Goal: Task Accomplishment & Management: Manage account settings

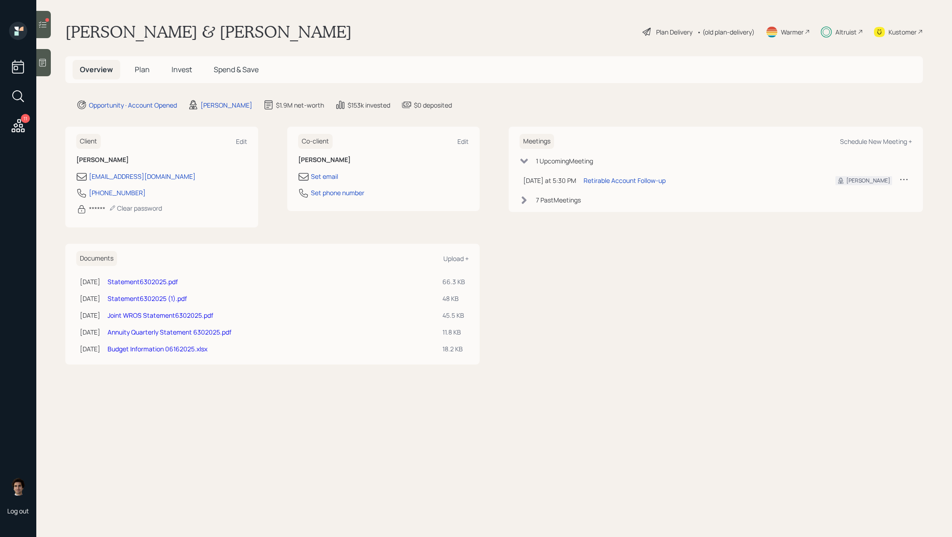
click at [182, 74] on span "Invest" at bounding box center [182, 69] width 20 height 10
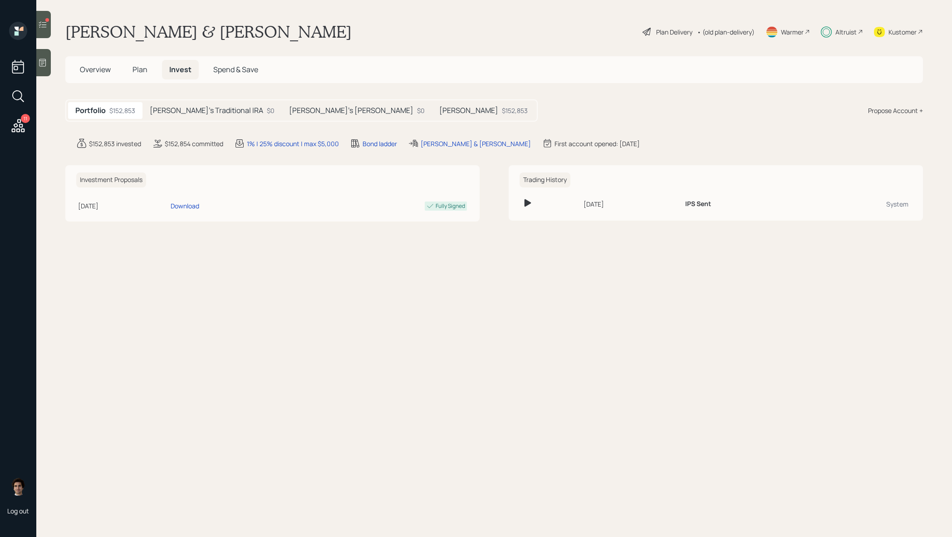
click at [439, 106] on h5 "Roth IRA" at bounding box center [468, 110] width 59 height 9
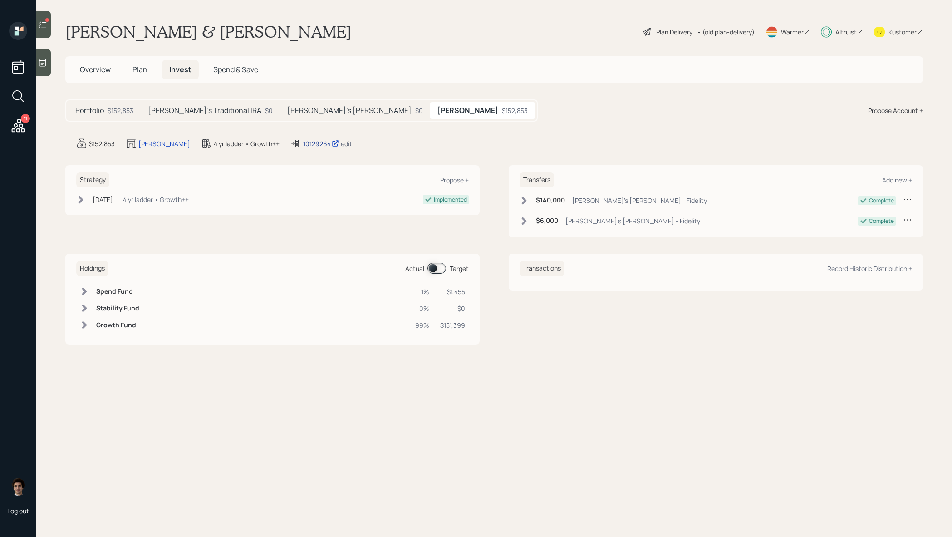
click at [303, 139] on div "10129264" at bounding box center [321, 144] width 36 height 10
drag, startPoint x: 157, startPoint y: 103, endPoint x: 109, endPoint y: 105, distance: 47.7
click at [157, 103] on div "Derek's Traditional IRA $0" at bounding box center [210, 110] width 139 height 17
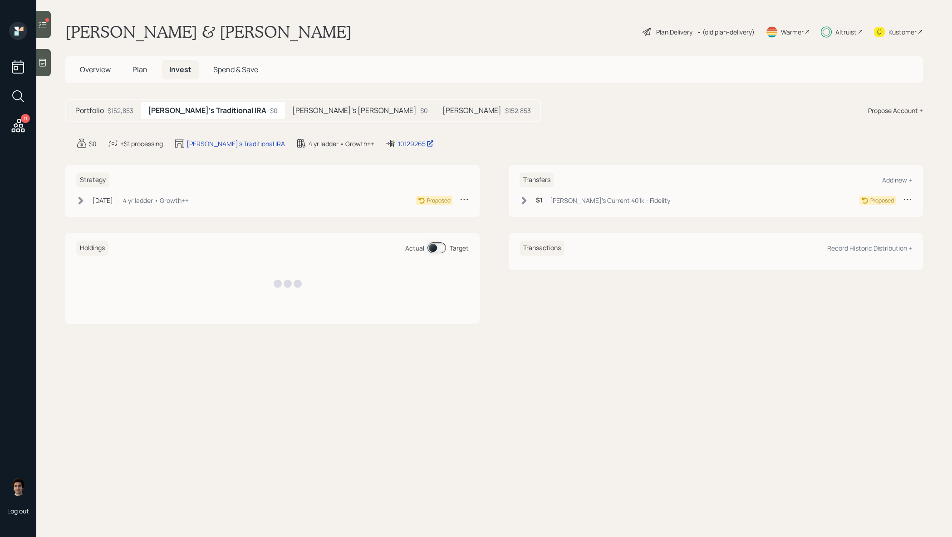
click at [101, 106] on h5 "Portfolio" at bounding box center [89, 110] width 29 height 9
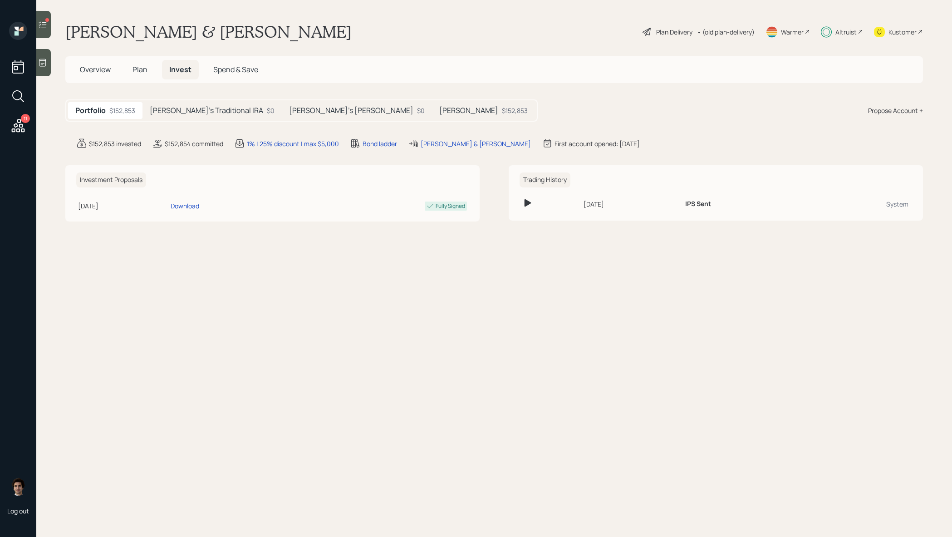
click at [477, 91] on main "Derek & Kristie Robison Plan Delivery • (old plan-delivery) Warmer Altruist Kus…" at bounding box center [494, 268] width 916 height 537
click at [502, 110] on div "$152,853" at bounding box center [515, 111] width 26 height 10
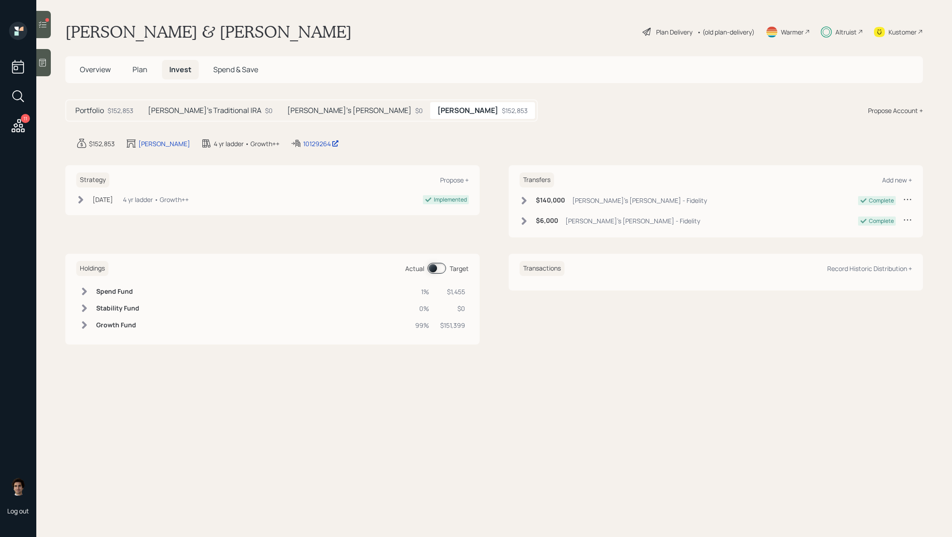
click at [96, 193] on div "Strategy Propose + Jun 23, 2025 Monday, June 23, 2025 9:33 AM EDT 4 yr ladder •…" at bounding box center [272, 190] width 414 height 50
click at [96, 200] on div "Jun 23, 2025" at bounding box center [103, 200] width 20 height 10
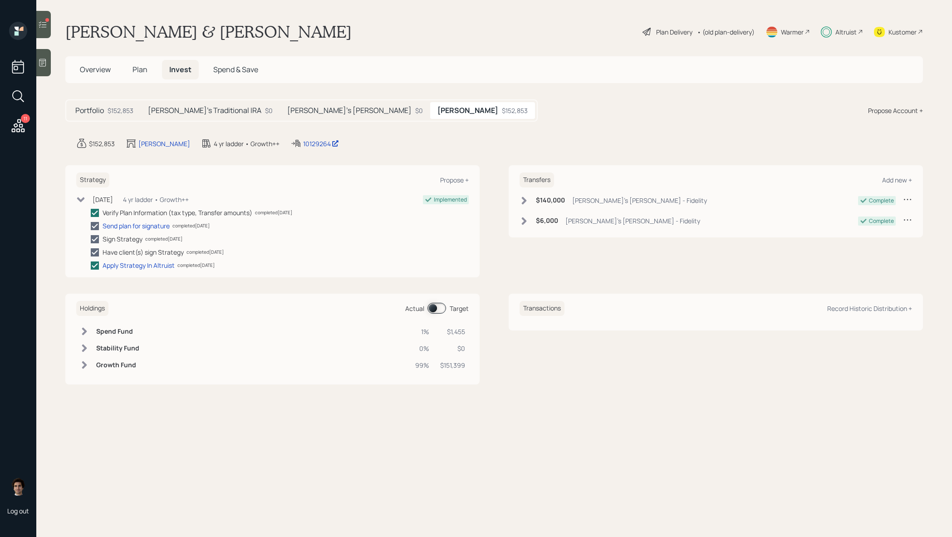
click at [151, 84] on main "Derek & Kristie Robison Plan Delivery • (old plan-delivery) Warmer Altruist Kus…" at bounding box center [494, 268] width 916 height 537
click at [149, 74] on h5 "Plan" at bounding box center [140, 70] width 30 height 20
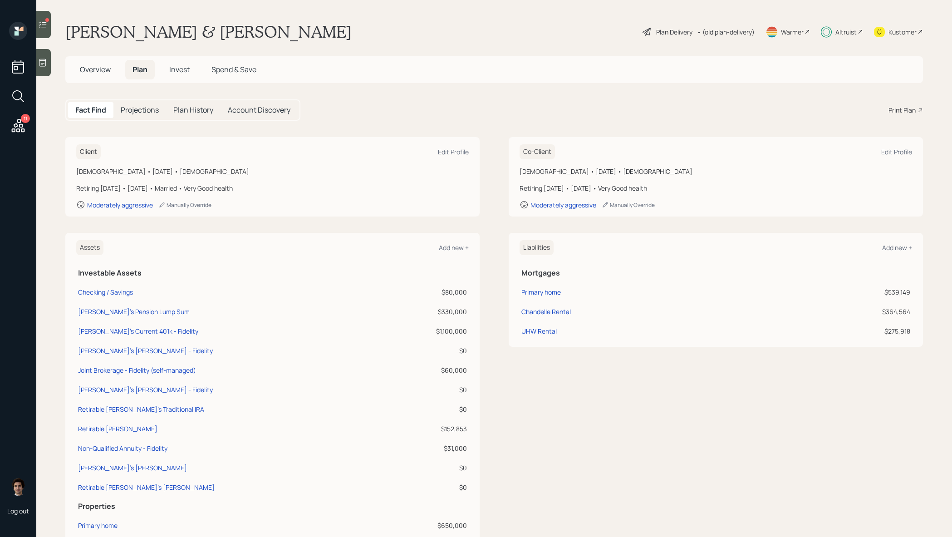
click at [663, 26] on div "Plan Delivery" at bounding box center [668, 31] width 52 height 11
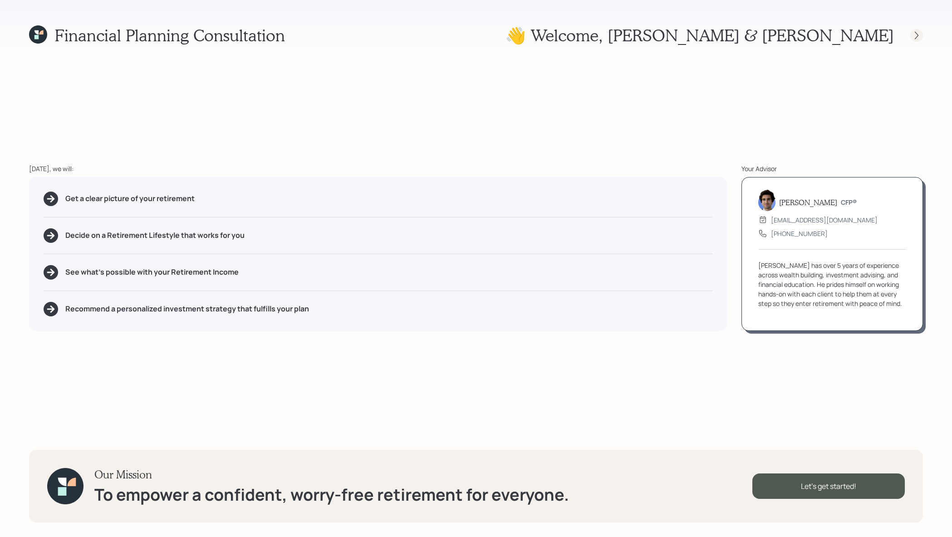
click at [917, 35] on icon at bounding box center [916, 35] width 9 height 9
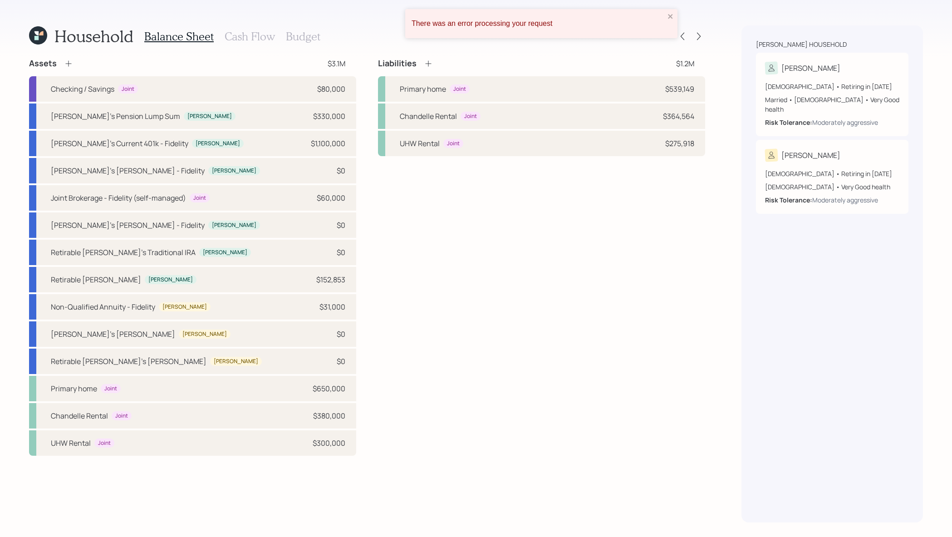
click at [671, 11] on div "There was an error processing your request" at bounding box center [541, 23] width 272 height 29
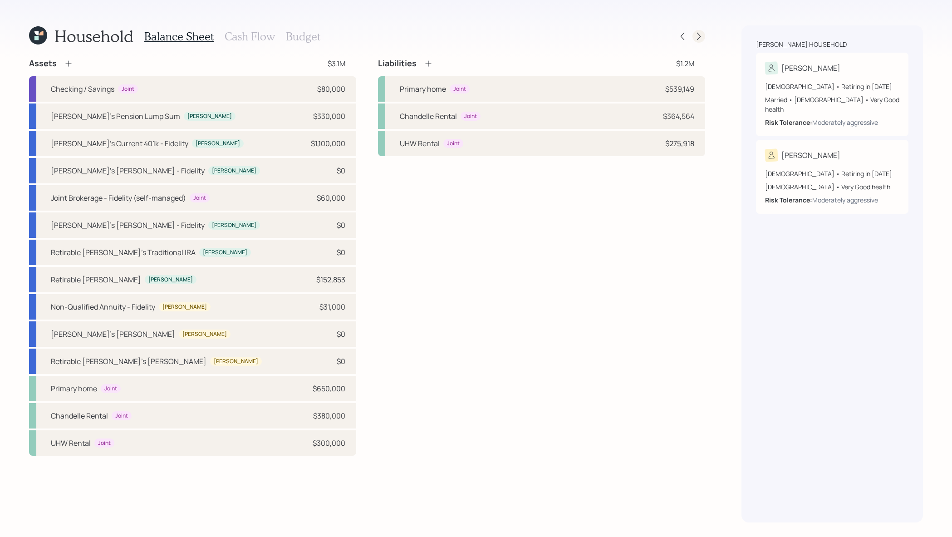
click at [702, 38] on icon at bounding box center [699, 36] width 9 height 9
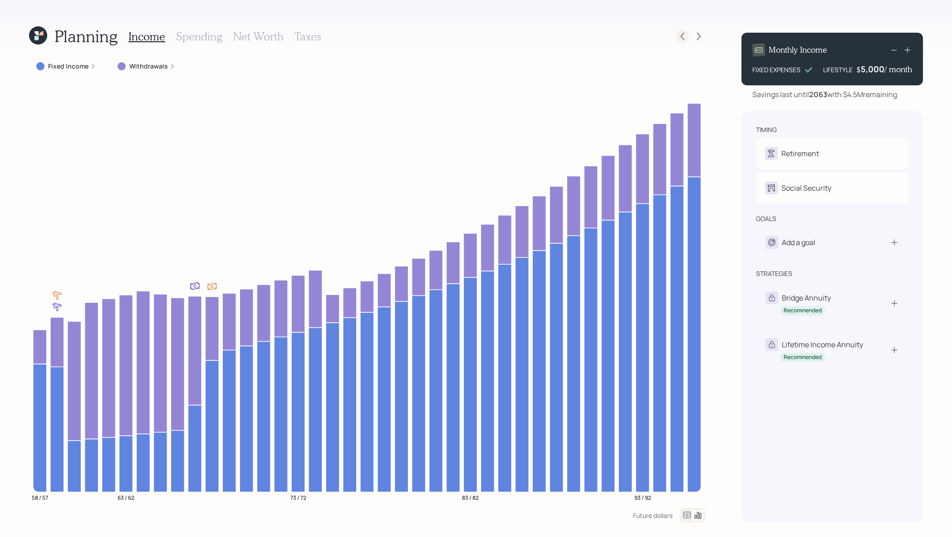
click at [681, 37] on icon at bounding box center [683, 37] width 4 height 8
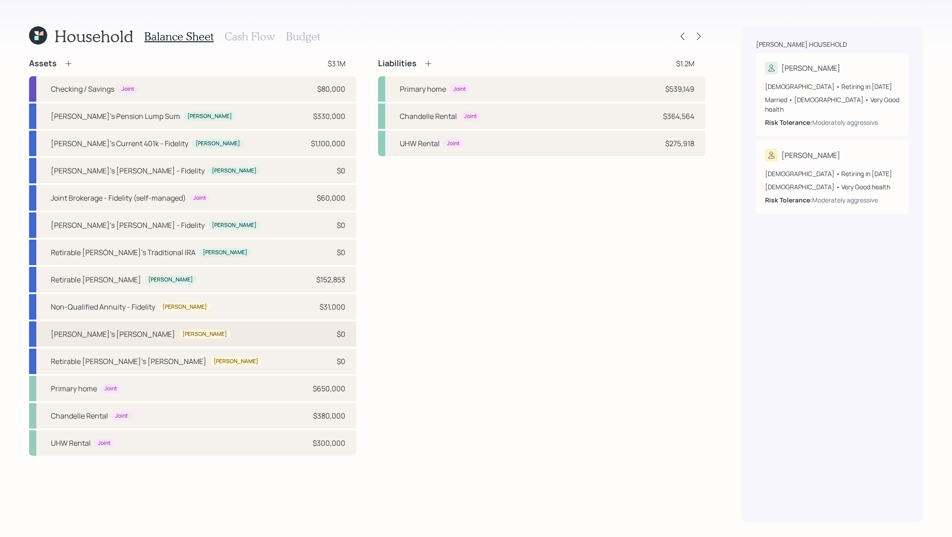
click at [211, 341] on div "[PERSON_NAME]'s [PERSON_NAME] [PERSON_NAME] $0" at bounding box center [192, 333] width 327 height 25
select select "roth_ira"
select select "balanced"
click at [293, 309] on div "Non-Qualified Annuity - Fidelity Kristie $31,000" at bounding box center [192, 306] width 327 height 25
select select "taxable"
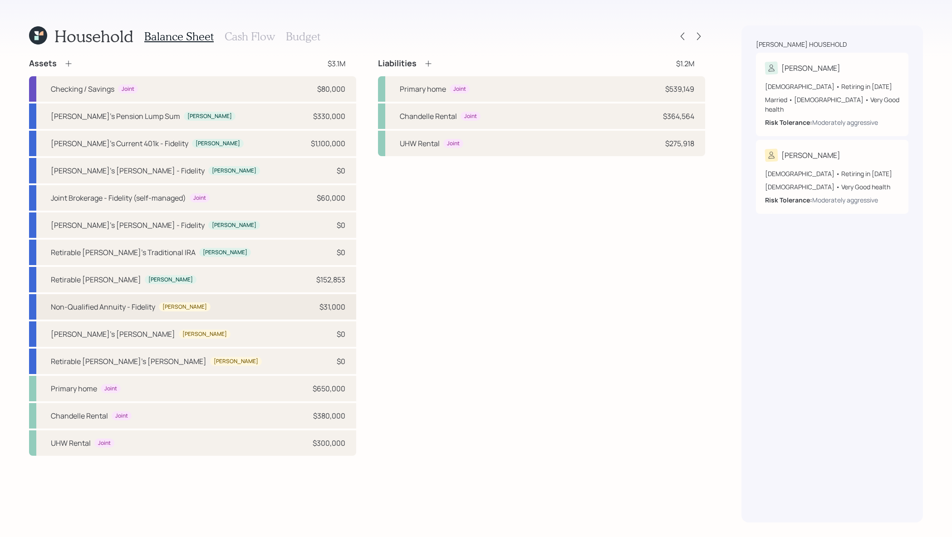
select select "balanced"
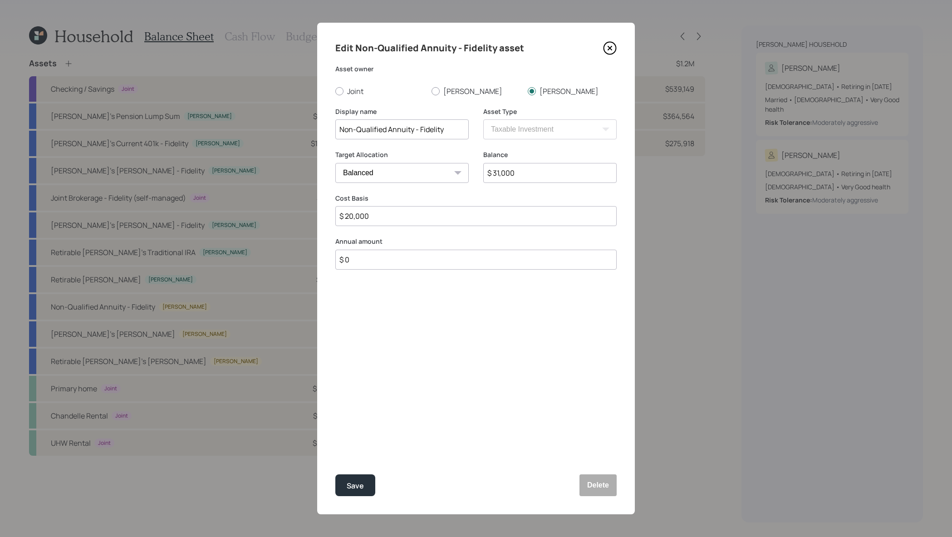
click at [609, 45] on icon at bounding box center [610, 48] width 14 height 14
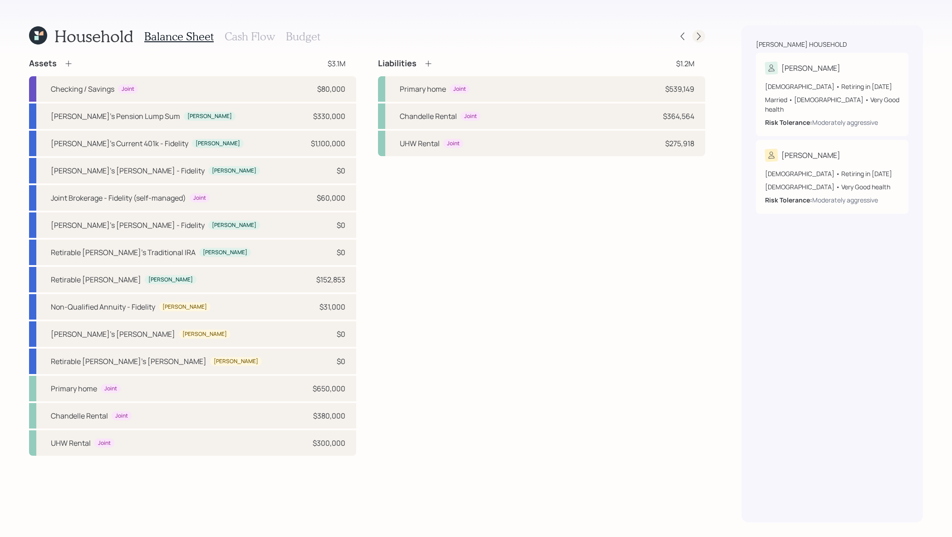
click at [704, 33] on div at bounding box center [699, 36] width 13 height 13
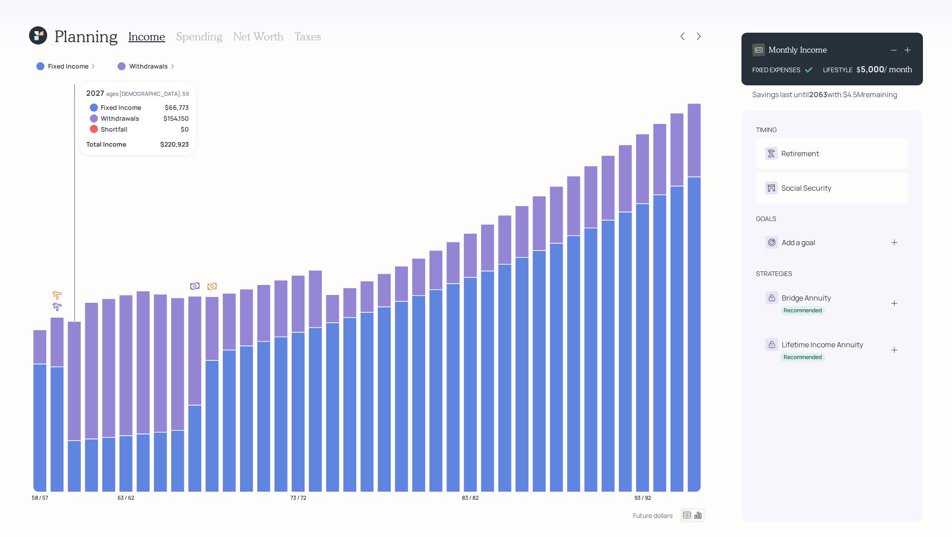
click at [74, 358] on icon at bounding box center [75, 380] width 14 height 119
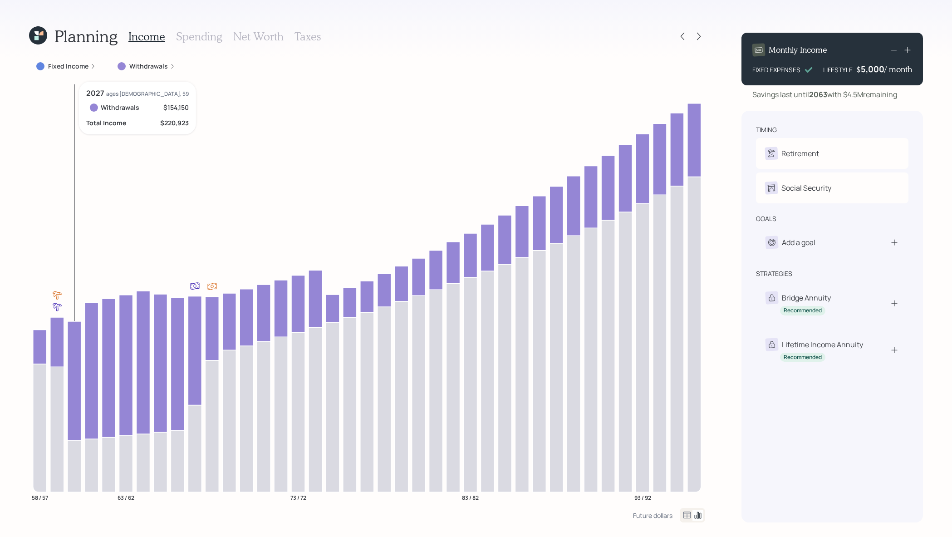
click at [74, 358] on icon at bounding box center [75, 380] width 14 height 119
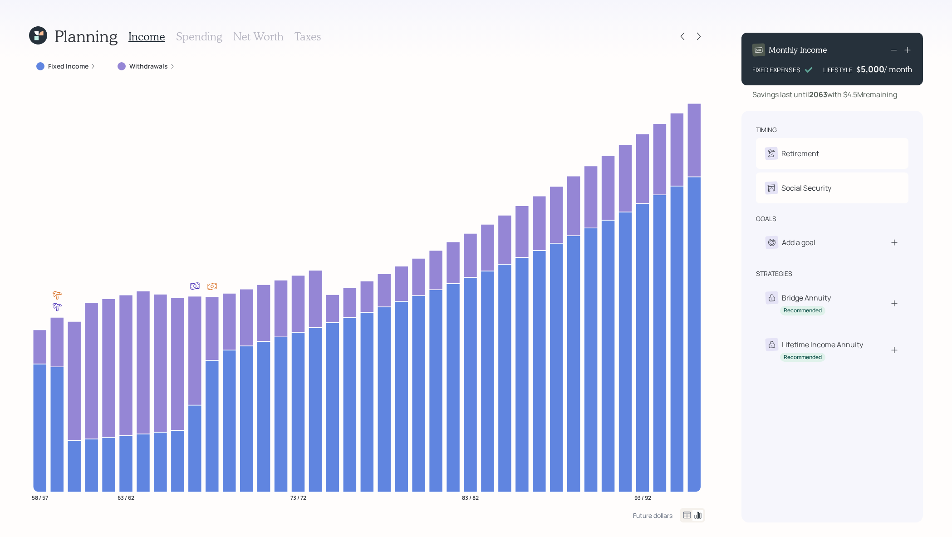
click at [69, 66] on label "Fixed Income" at bounding box center [68, 66] width 40 height 9
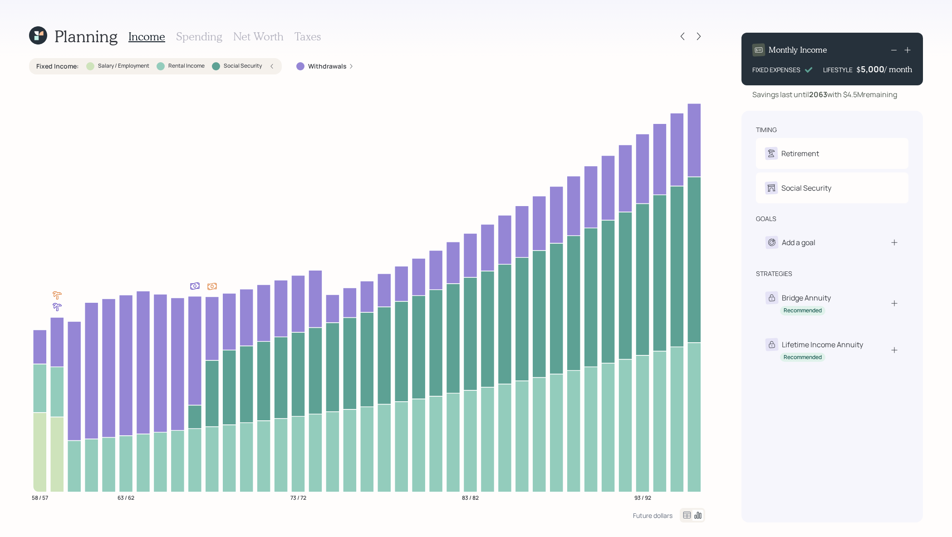
click at [69, 66] on label "Fixed Income :" at bounding box center [57, 66] width 43 height 9
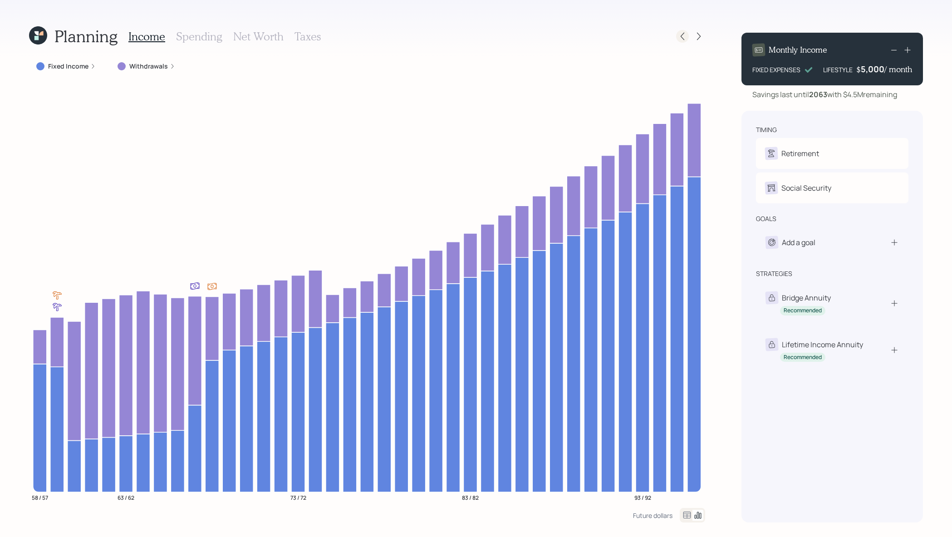
click at [684, 36] on icon at bounding box center [682, 36] width 9 height 9
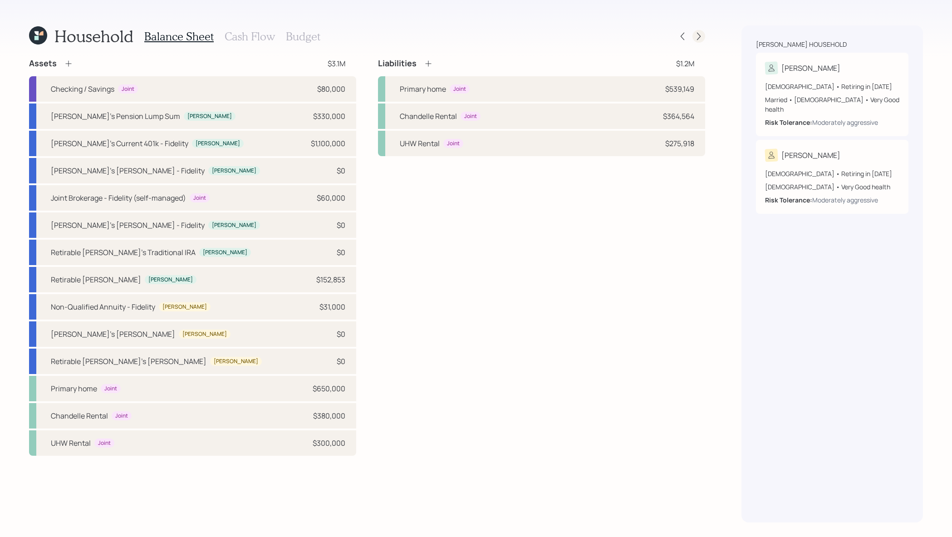
click at [699, 37] on icon at bounding box center [699, 36] width 9 height 9
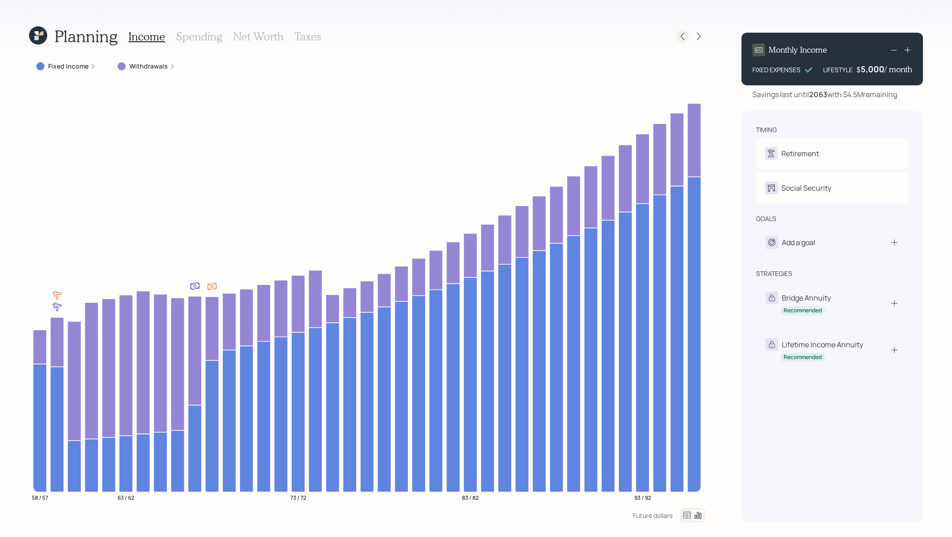
click at [680, 40] on icon at bounding box center [682, 36] width 9 height 9
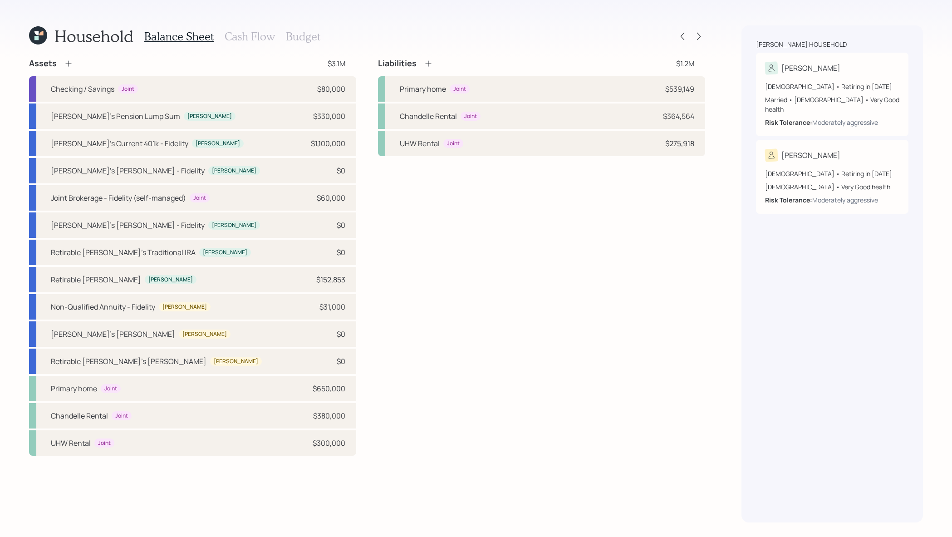
click at [252, 39] on h3 "Cash Flow" at bounding box center [250, 36] width 50 height 13
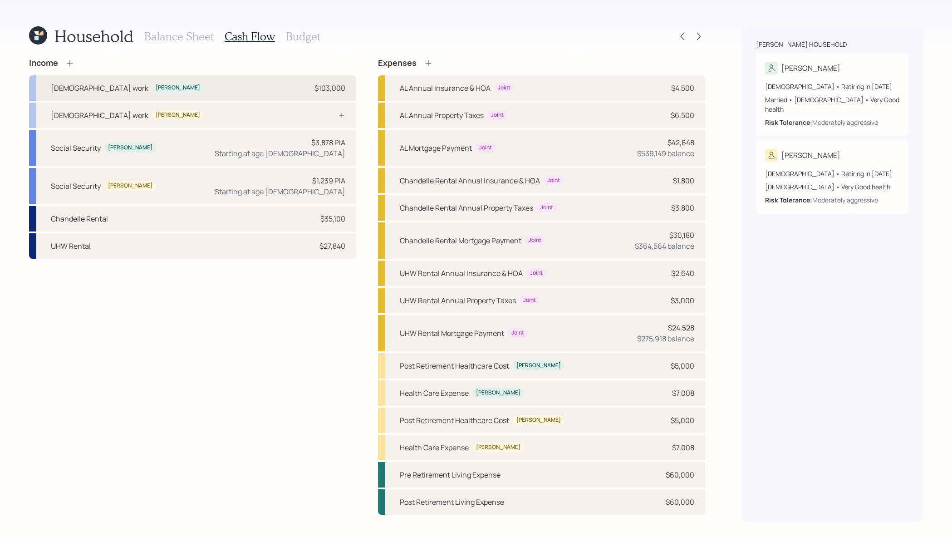
click at [214, 88] on div "Full-time work Derek $103,000" at bounding box center [192, 87] width 327 height 25
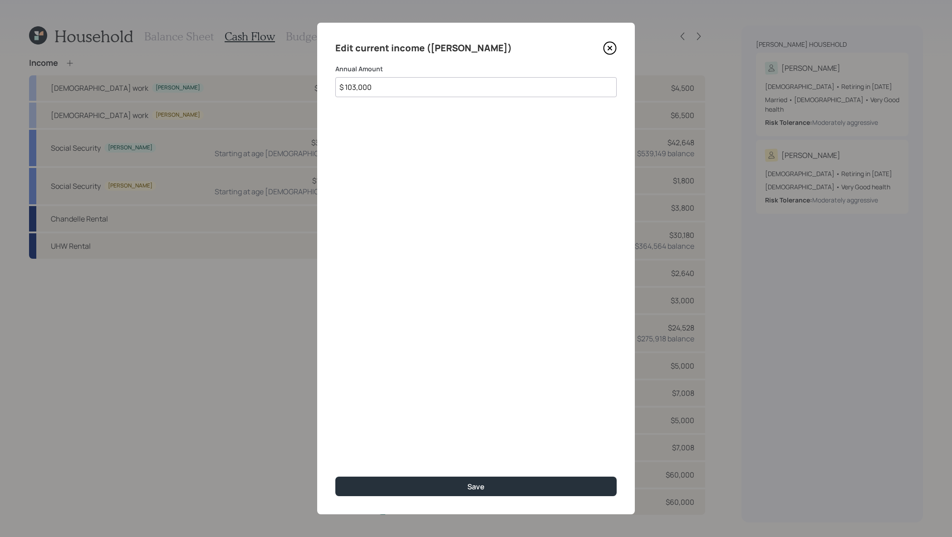
click at [612, 45] on icon at bounding box center [610, 48] width 14 height 14
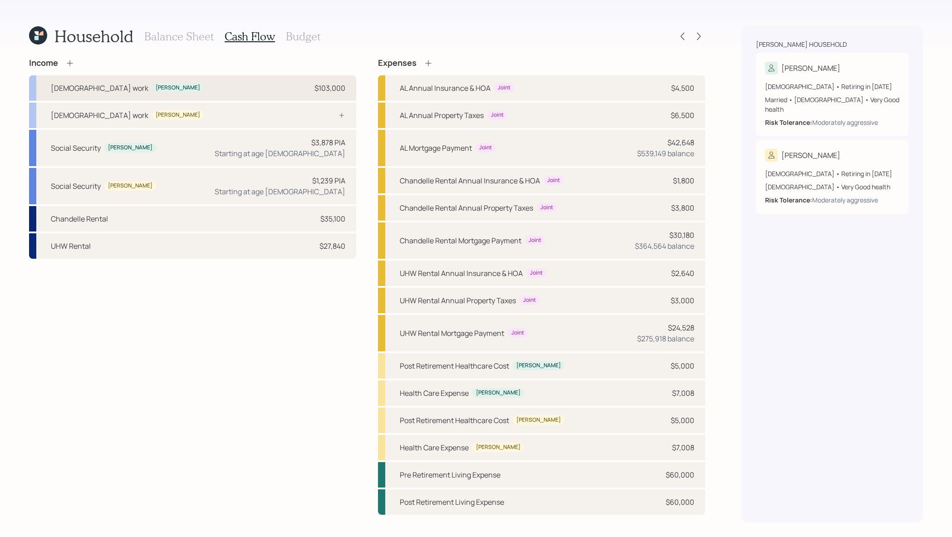
click at [300, 83] on div "Full-time work Derek $103,000" at bounding box center [192, 87] width 327 height 25
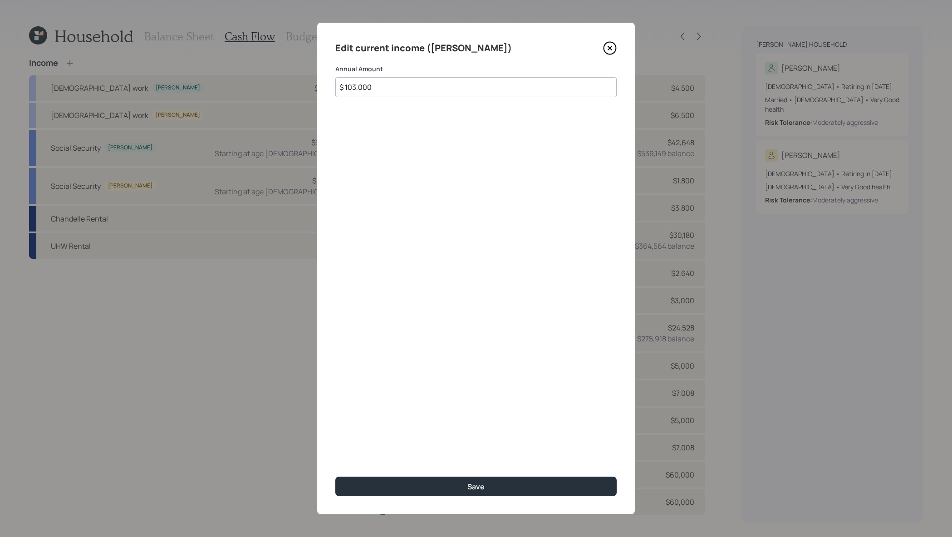
drag, startPoint x: 429, startPoint y: 86, endPoint x: 205, endPoint y: 69, distance: 223.9
click at [205, 69] on div "Edit current income (Derek) Annual Amount $ 103,000 Save" at bounding box center [476, 268] width 952 height 537
type input "$ 205,000"
click at [335, 477] on button "Save" at bounding box center [475, 487] width 281 height 20
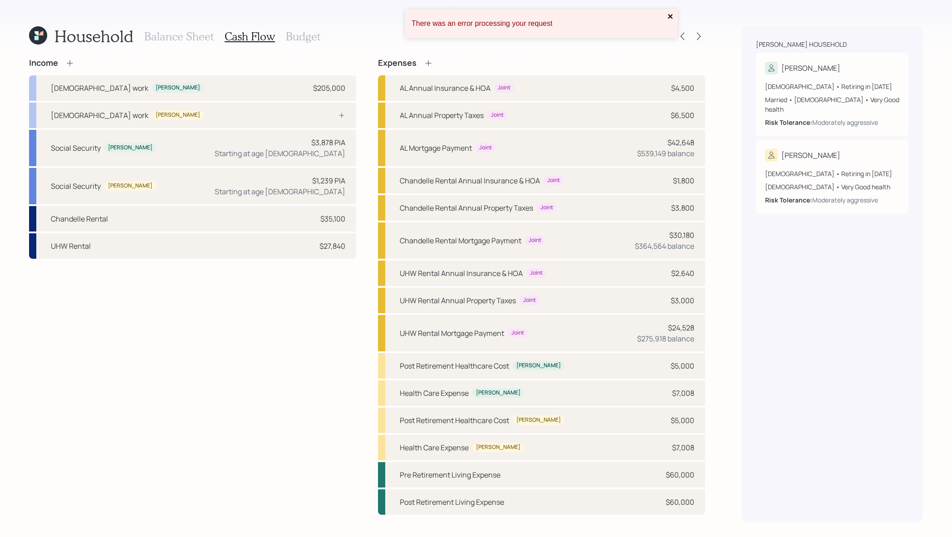
click at [671, 13] on icon "close" at bounding box center [671, 16] width 6 height 7
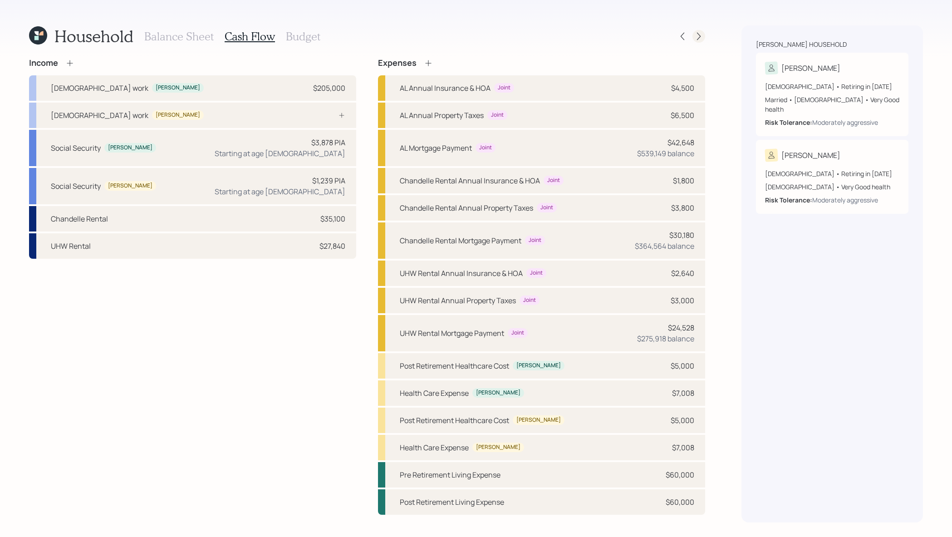
click at [700, 36] on icon at bounding box center [699, 37] width 4 height 8
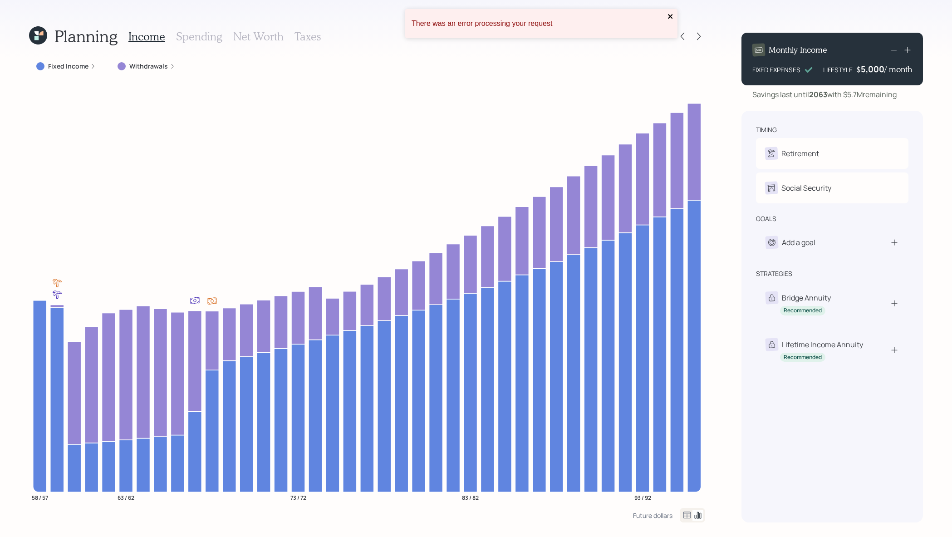
click at [674, 13] on icon "close" at bounding box center [671, 16] width 6 height 7
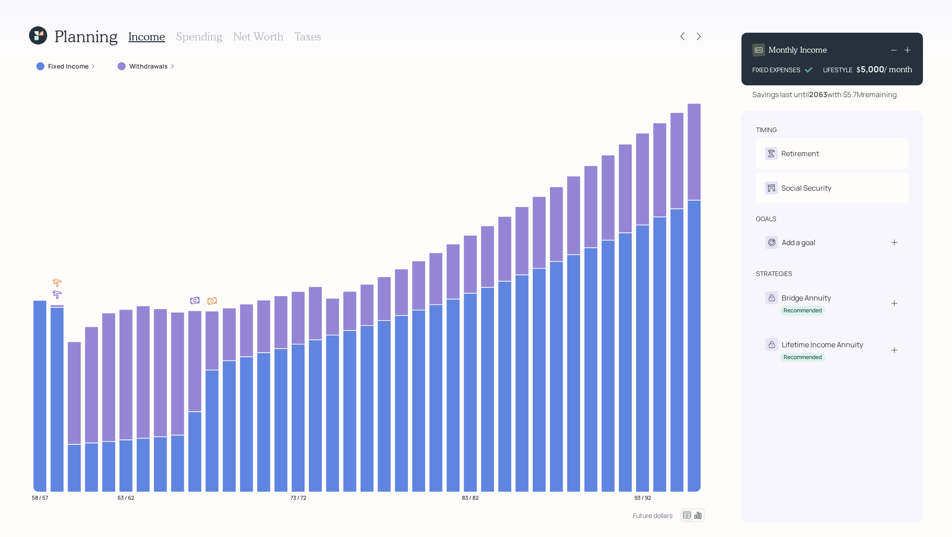
click at [208, 44] on div "Income Spending Net Worth Taxes" at bounding box center [224, 36] width 192 height 22
click at [208, 39] on h3 "Spending" at bounding box center [199, 36] width 46 height 13
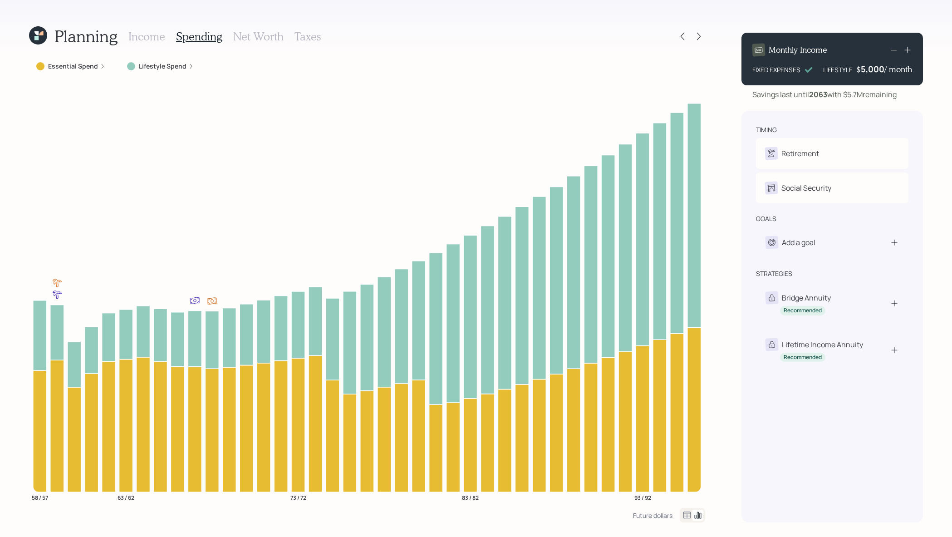
click at [685, 515] on icon at bounding box center [687, 515] width 11 height 11
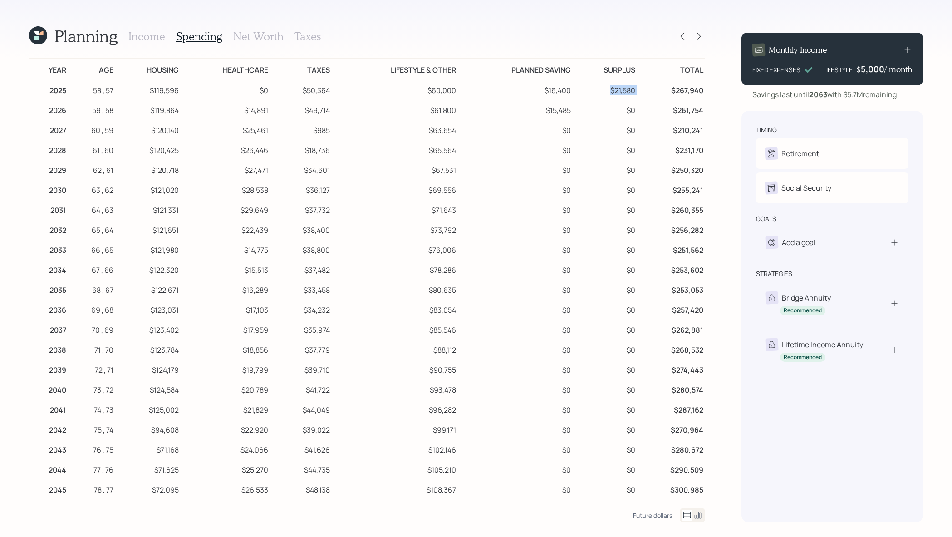
drag, startPoint x: 641, startPoint y: 89, endPoint x: 602, endPoint y: 89, distance: 38.6
click at [602, 89] on tr "2025 58 , 57 $119,596 $0 $50,364 $60,000 $16,400 $21,580 $267,940" at bounding box center [367, 89] width 676 height 20
click at [640, 112] on td "$261,754" at bounding box center [671, 109] width 68 height 20
drag, startPoint x: 636, startPoint y: 93, endPoint x: 608, endPoint y: 93, distance: 28.1
click at [621, 93] on td "$21,580" at bounding box center [605, 89] width 64 height 20
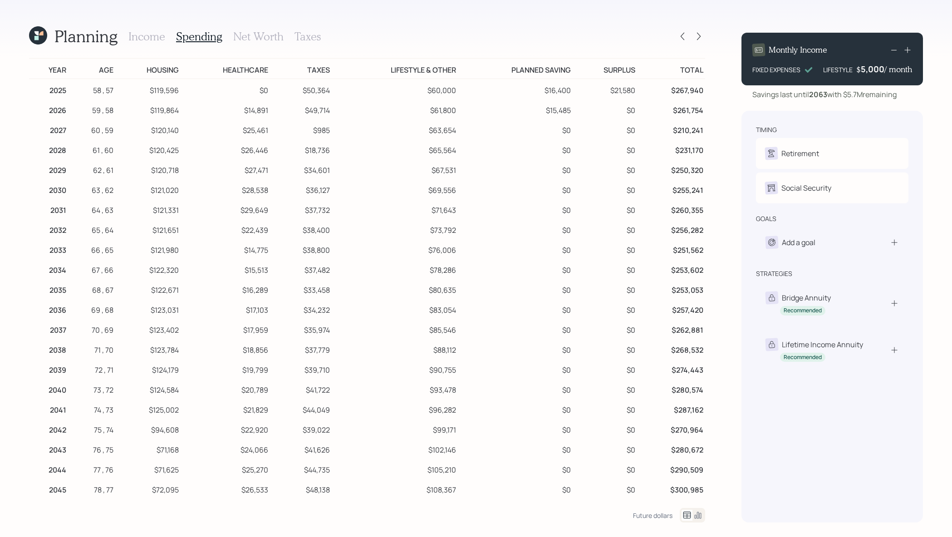
click at [608, 93] on td "$21,580" at bounding box center [605, 89] width 64 height 20
drag, startPoint x: 650, startPoint y: 98, endPoint x: 586, endPoint y: 87, distance: 64.9
click at [586, 87] on tr "2025 58 , 57 $119,596 $0 $50,364 $60,000 $16,400 $21,580 $267,940" at bounding box center [367, 89] width 676 height 20
click at [684, 39] on icon at bounding box center [683, 37] width 4 height 8
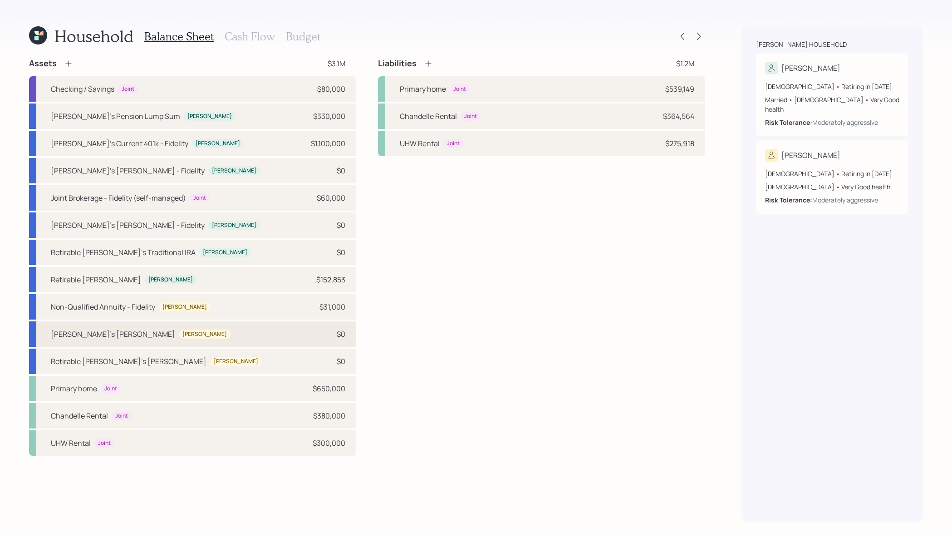
click at [300, 326] on div "[PERSON_NAME]'s [PERSON_NAME] [PERSON_NAME] $0" at bounding box center [192, 333] width 327 height 25
select select "roth_ira"
select select "balanced"
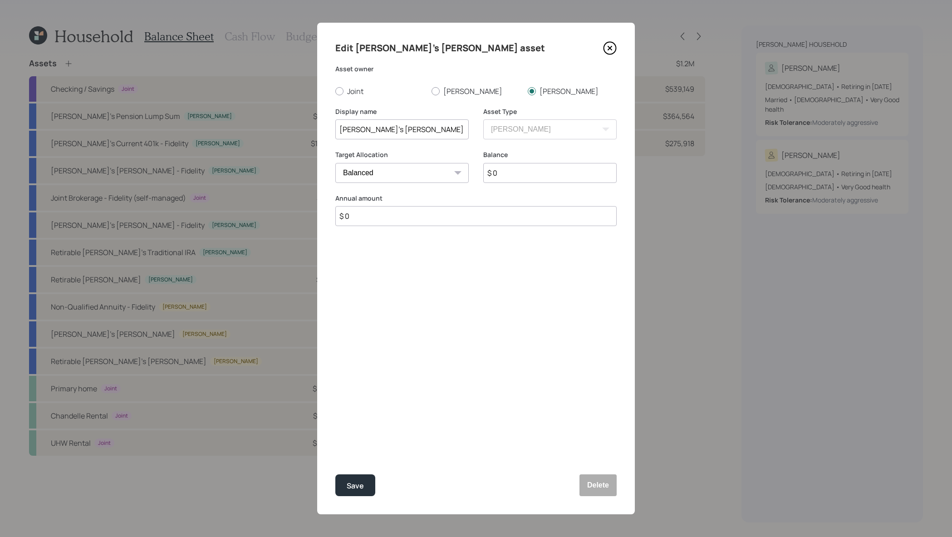
click at [618, 482] on div "Edit [PERSON_NAME]'s [PERSON_NAME] asset Asset owner Joint [PERSON_NAME] Displa…" at bounding box center [476, 269] width 318 height 492
click at [607, 482] on button "Delete" at bounding box center [598, 485] width 37 height 22
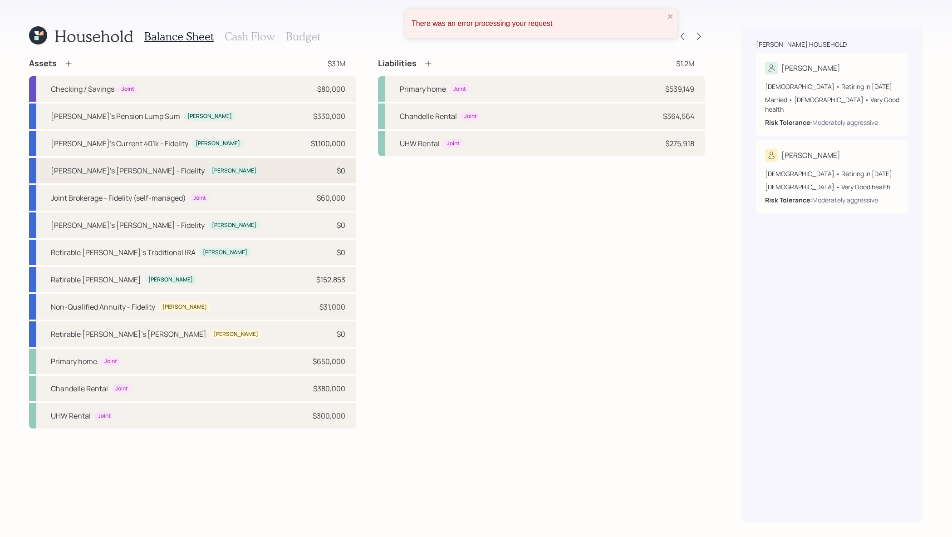
click at [269, 164] on div "[PERSON_NAME]'s [PERSON_NAME] - Fidelity [PERSON_NAME] $0" at bounding box center [192, 170] width 327 height 25
select select "roth_ira"
select select "balanced"
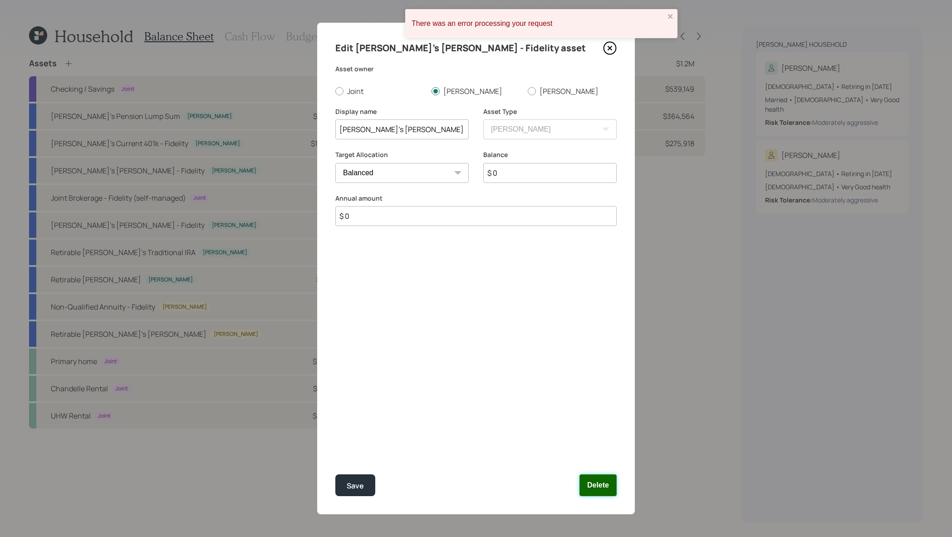
click at [611, 483] on button "Delete" at bounding box center [598, 485] width 37 height 22
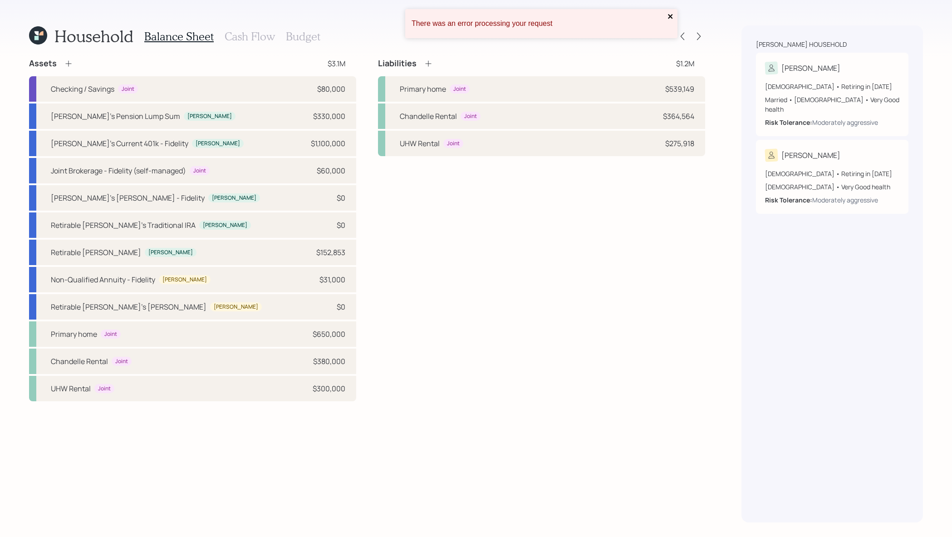
click at [672, 18] on icon "close" at bounding box center [670, 16] width 5 height 5
click at [671, 20] on icon "close" at bounding box center [671, 16] width 6 height 7
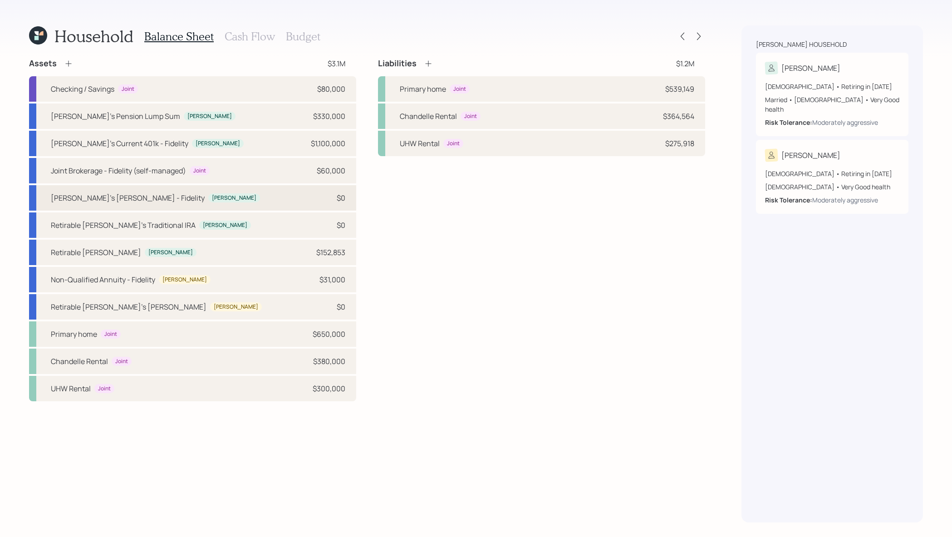
click at [118, 207] on div "[PERSON_NAME]'s [PERSON_NAME] - Fidelity [PERSON_NAME] $0" at bounding box center [192, 197] width 327 height 25
select select "roth_ira"
select select "balanced"
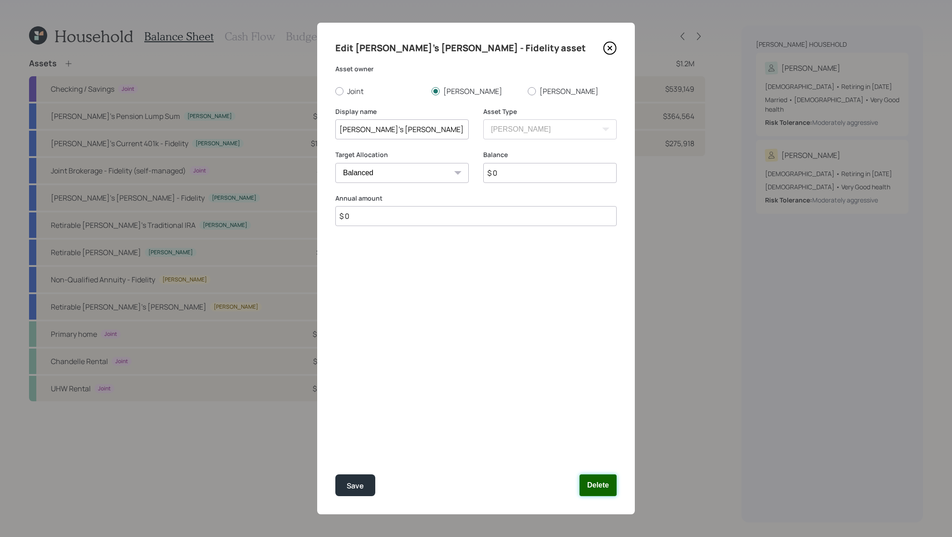
click at [602, 483] on button "Delete" at bounding box center [598, 485] width 37 height 22
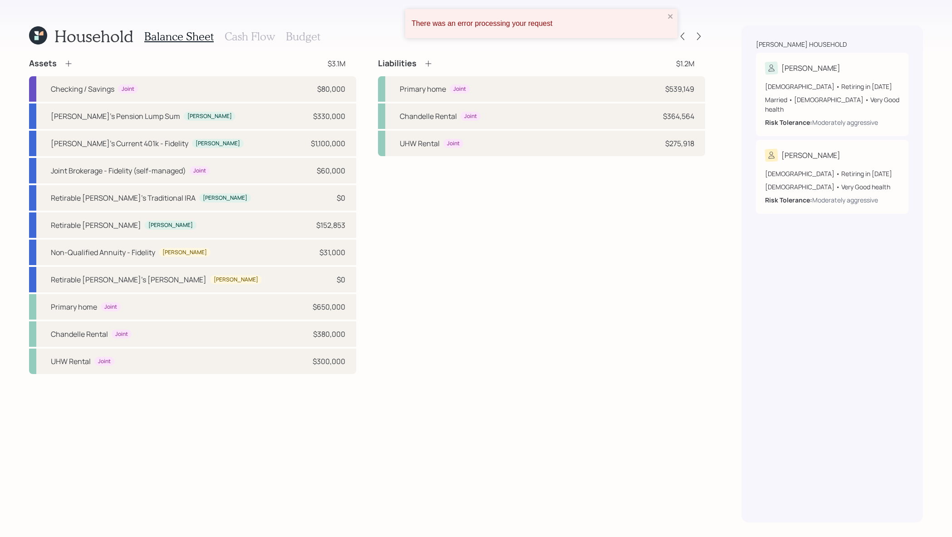
click at [674, 18] on div "There was an error processing your request" at bounding box center [541, 23] width 272 height 29
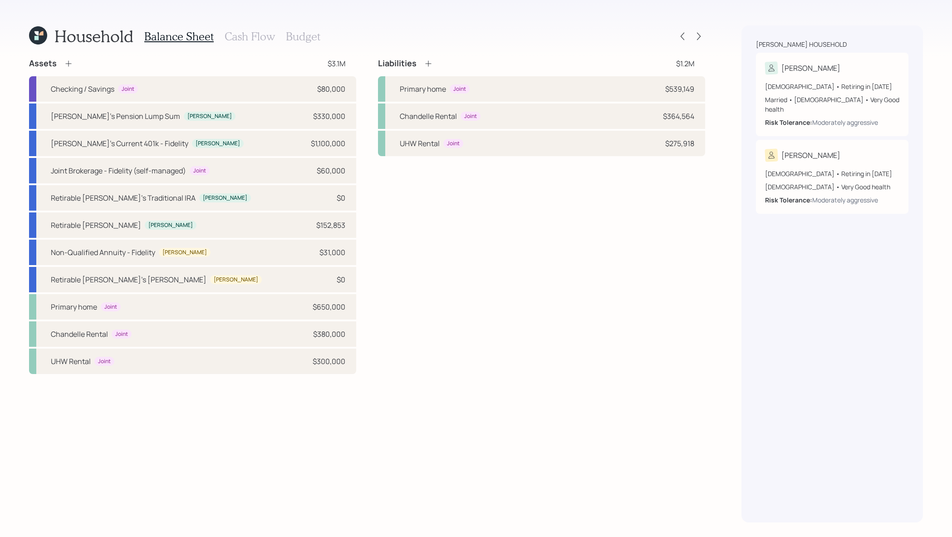
click at [45, 44] on icon at bounding box center [38, 35] width 18 height 18
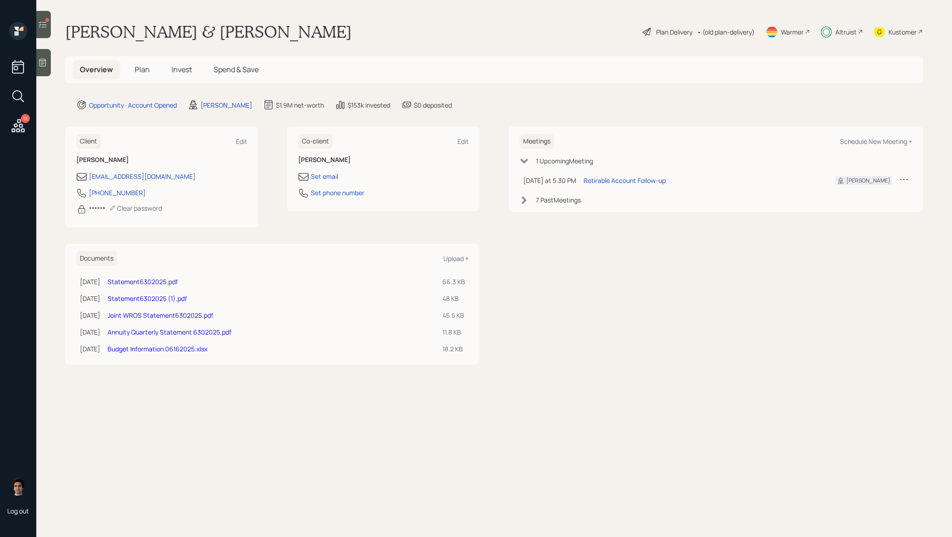
click at [178, 280] on link "Statement6302025.pdf" at bounding box center [143, 281] width 70 height 9
click at [309, 313] on div "Joint WROS Statement6302025.pdf" at bounding box center [272, 315] width 328 height 10
click at [146, 64] on span "Plan" at bounding box center [142, 69] width 15 height 10
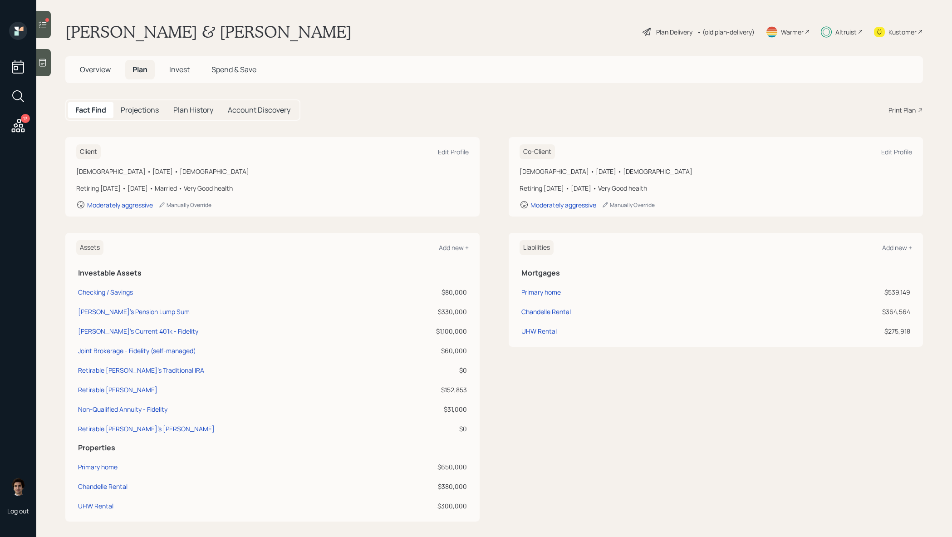
click at [86, 68] on span "Overview" at bounding box center [95, 69] width 31 height 10
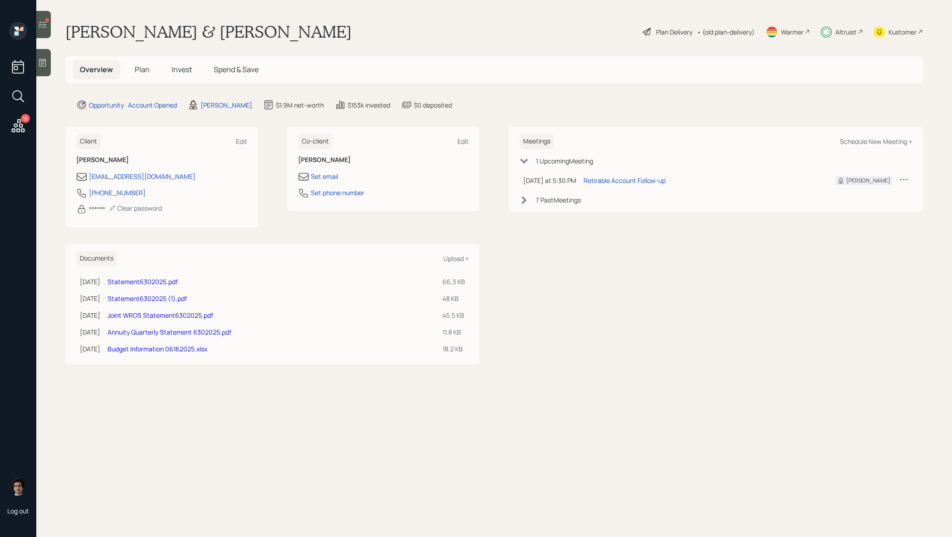
click at [677, 36] on div "Plan Delivery" at bounding box center [674, 32] width 36 height 10
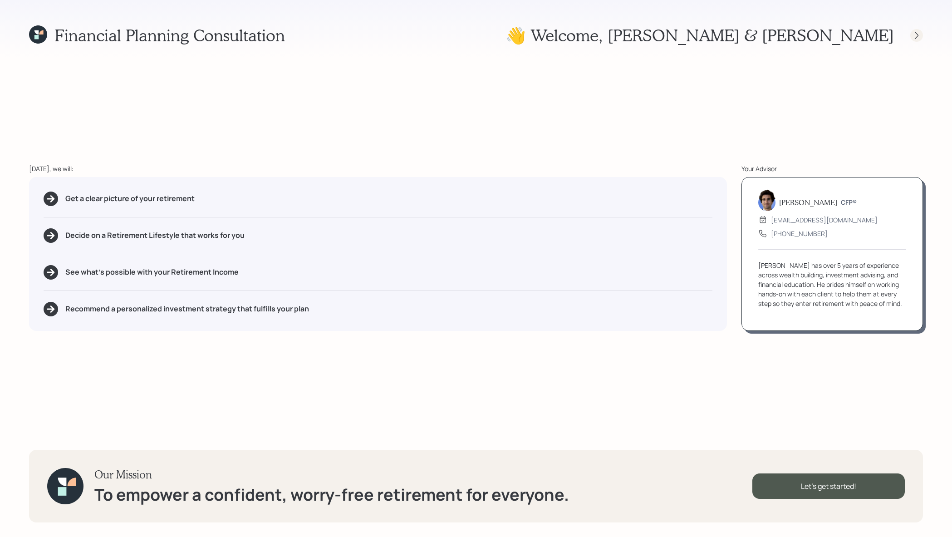
click at [913, 39] on icon at bounding box center [916, 35] width 9 height 9
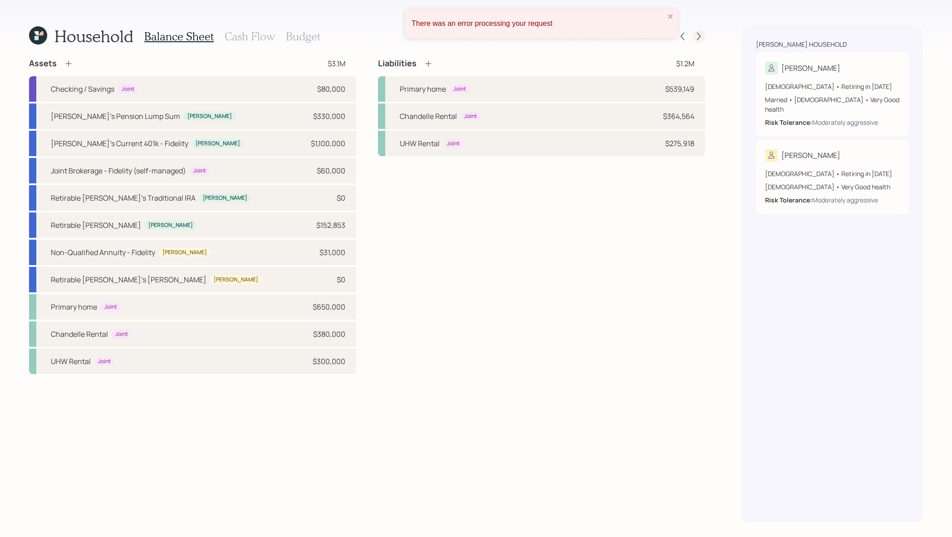
click at [698, 39] on icon at bounding box center [699, 37] width 4 height 8
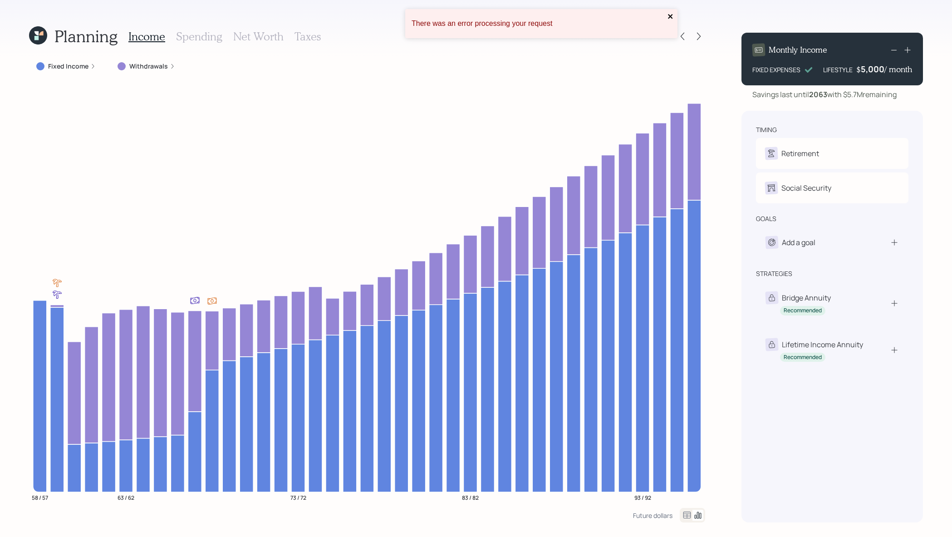
click at [671, 17] on icon "close" at bounding box center [670, 16] width 5 height 5
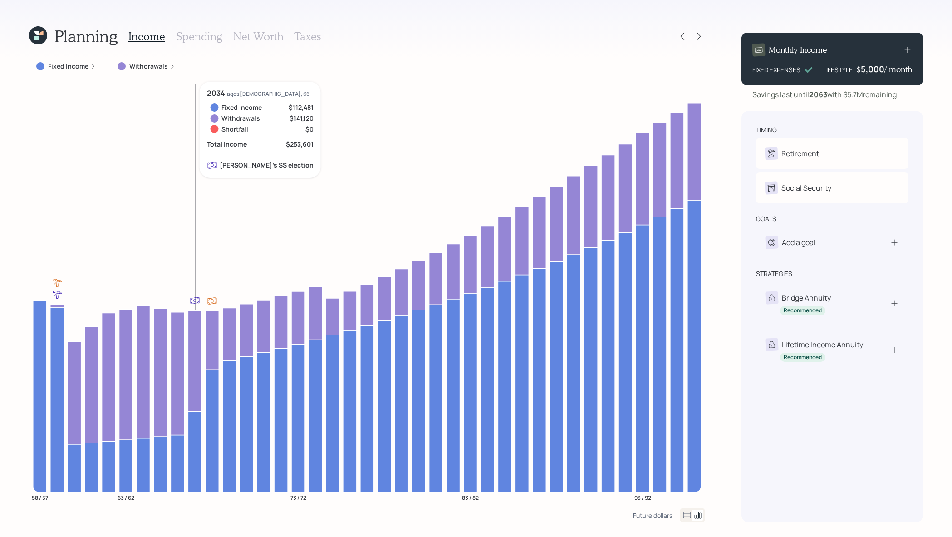
click at [194, 441] on icon at bounding box center [195, 451] width 14 height 80
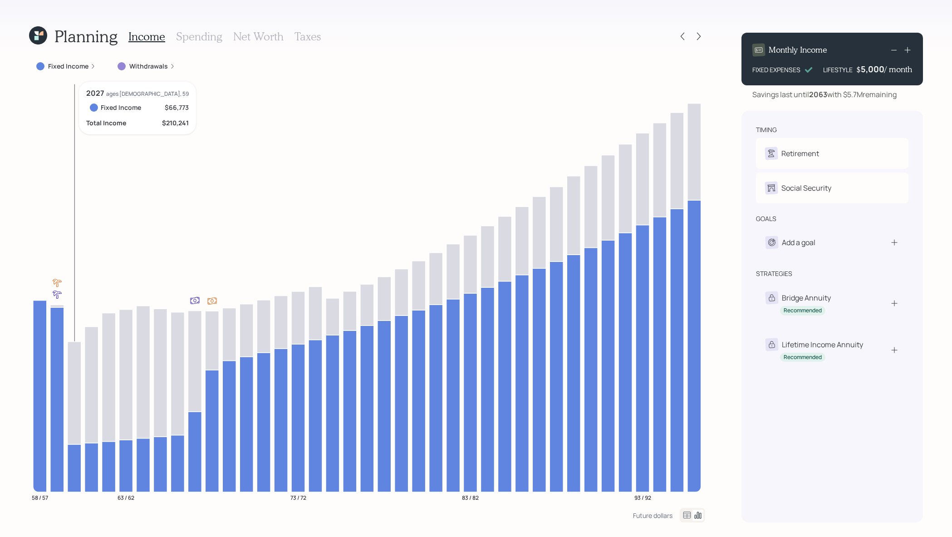
click at [69, 474] on icon at bounding box center [75, 468] width 14 height 48
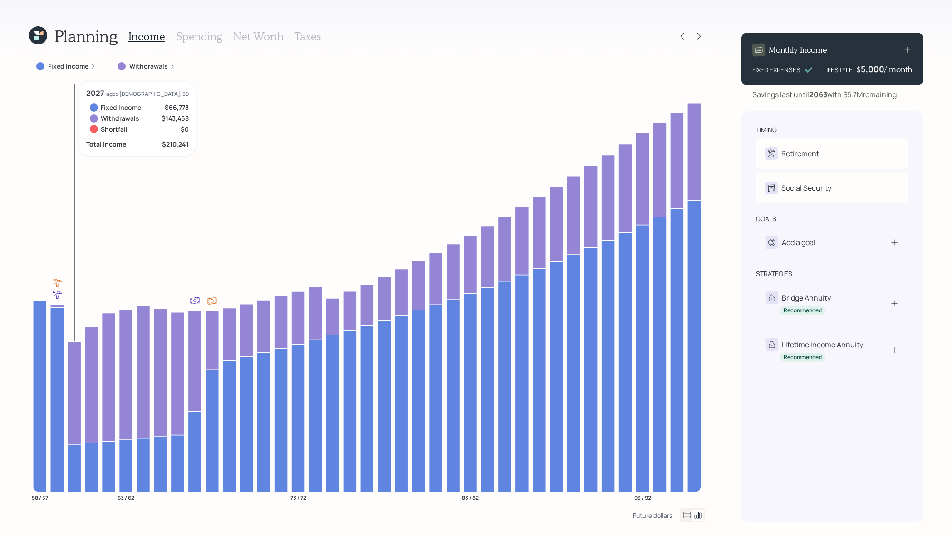
click at [71, 400] on icon at bounding box center [75, 392] width 14 height 103
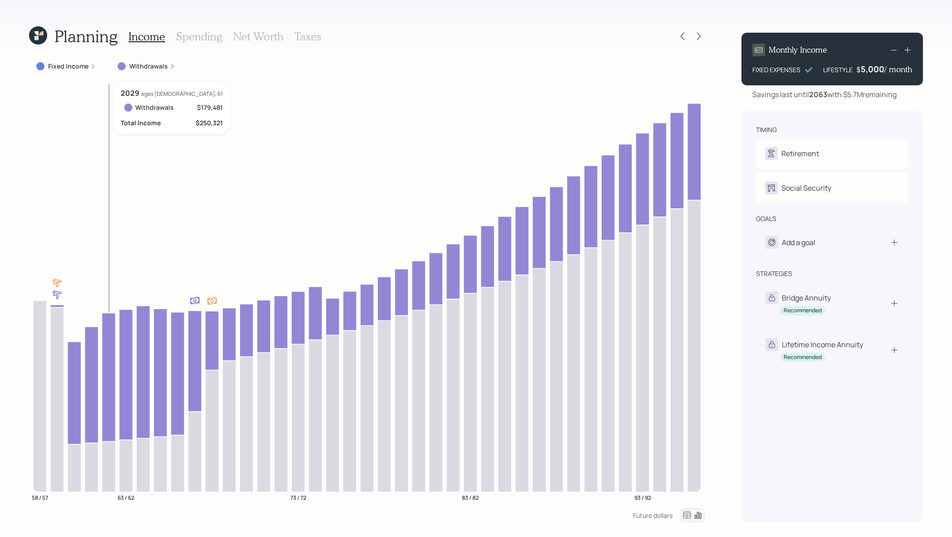
click at [100, 387] on icon "58 / 57 63 / 62 73 / 72 83 / 82 93 / 92" at bounding box center [367, 295] width 676 height 426
click at [110, 384] on icon at bounding box center [109, 377] width 14 height 128
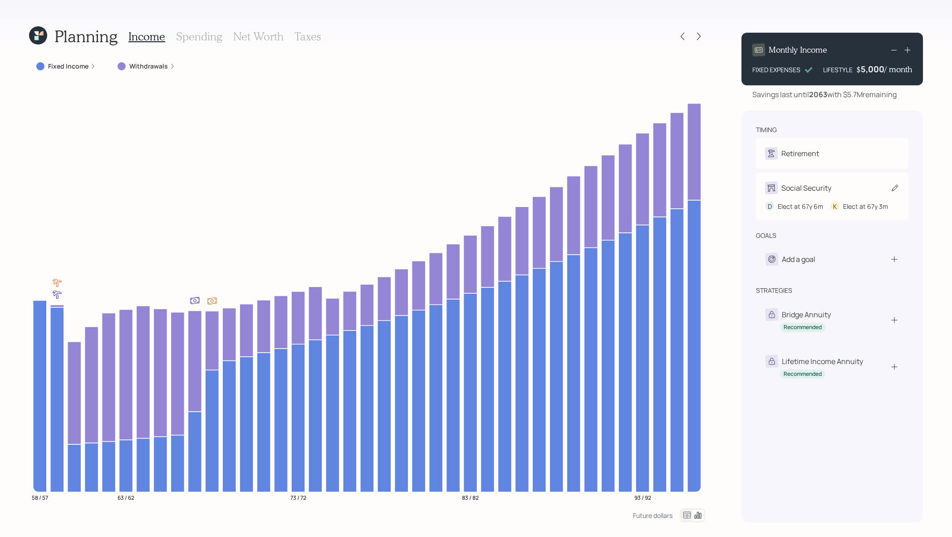
click at [848, 183] on div "Social Security" at bounding box center [832, 188] width 134 height 13
select select "6"
select select "3"
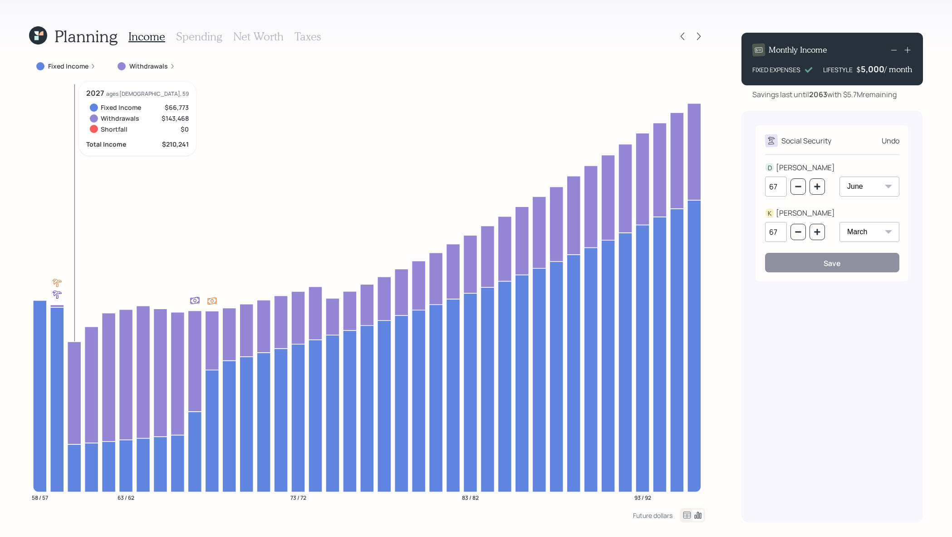
click at [79, 368] on icon at bounding box center [75, 392] width 14 height 103
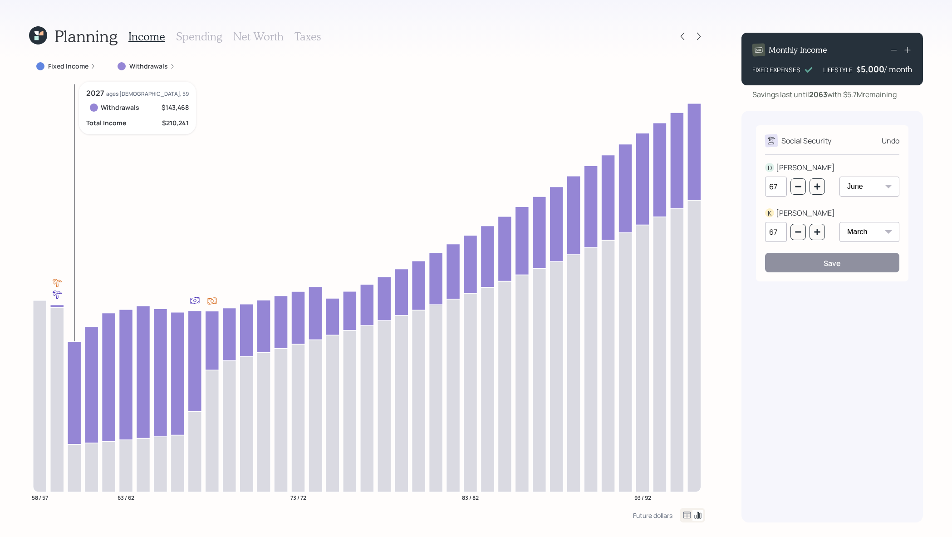
click at [79, 368] on icon at bounding box center [75, 392] width 14 height 103
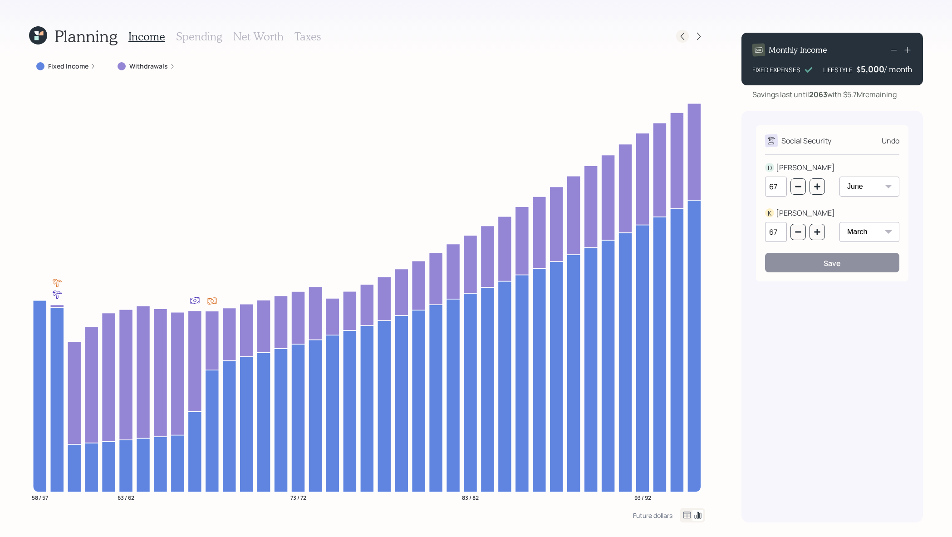
click at [681, 32] on icon at bounding box center [682, 36] width 9 height 9
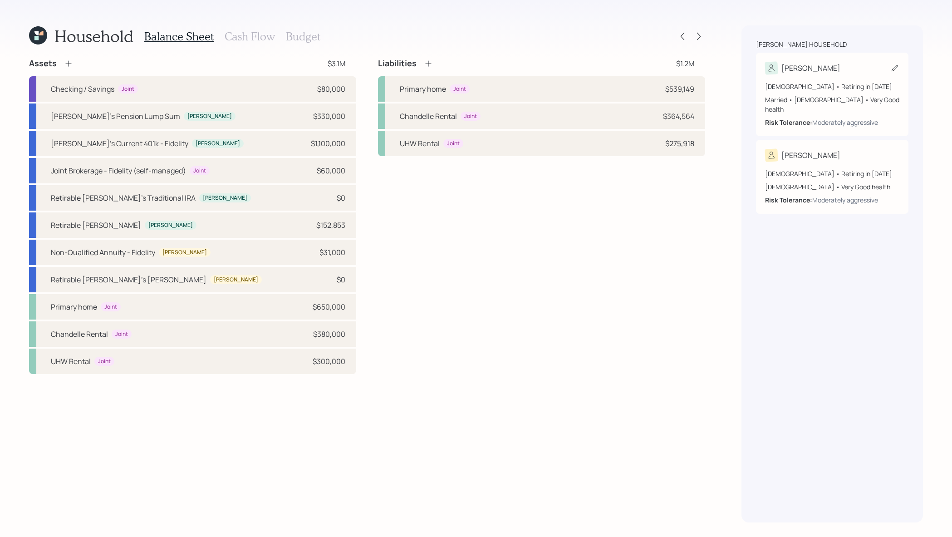
click at [835, 72] on div "[PERSON_NAME]" at bounding box center [832, 68] width 134 height 13
select select "12"
select select "very_good"
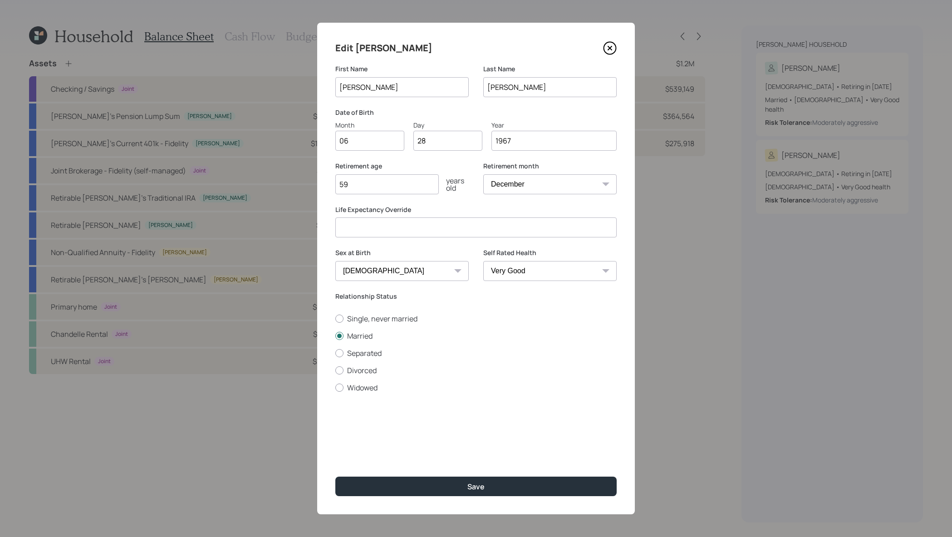
click at [606, 48] on icon at bounding box center [610, 48] width 14 height 14
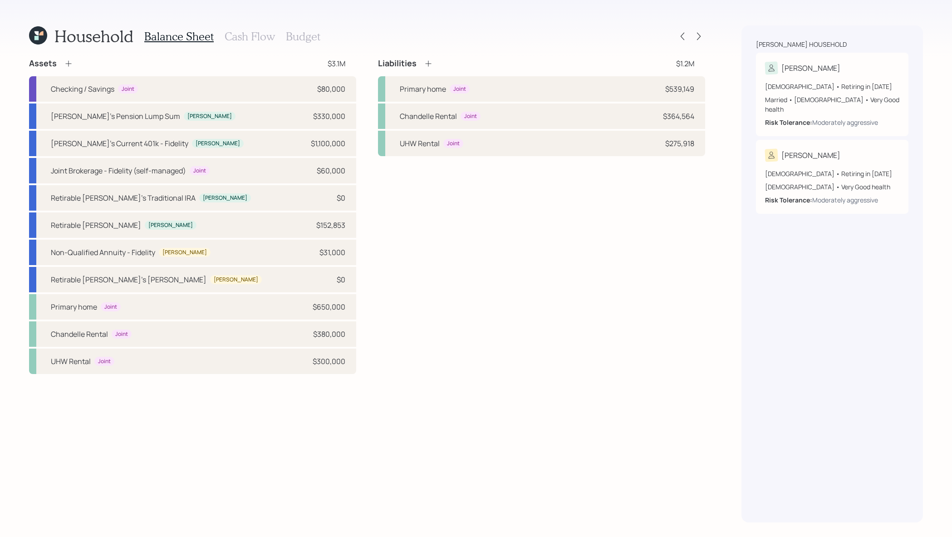
click at [228, 44] on div "Balance Sheet Cash Flow Budget" at bounding box center [232, 36] width 176 height 22
click at [236, 38] on h3 "Cash Flow" at bounding box center [250, 36] width 50 height 13
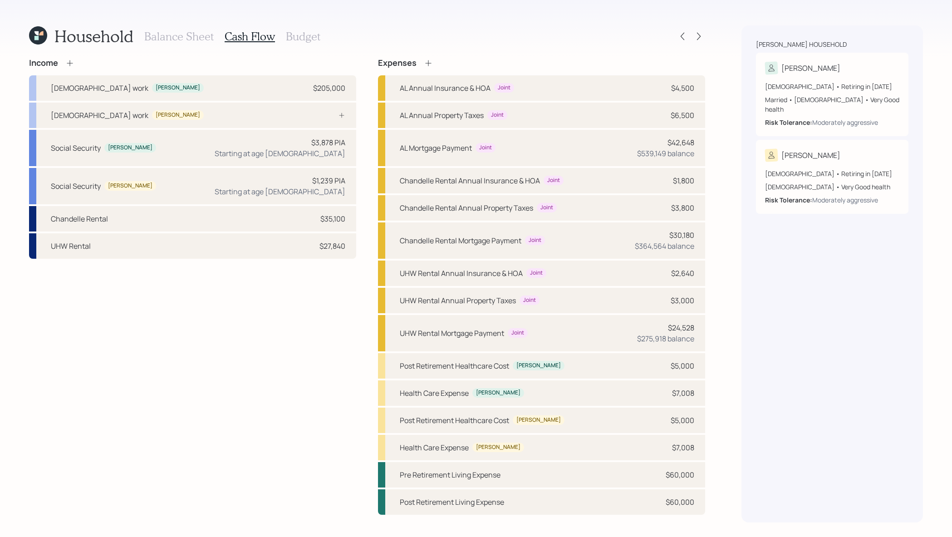
click at [69, 63] on icon at bounding box center [70, 63] width 6 height 6
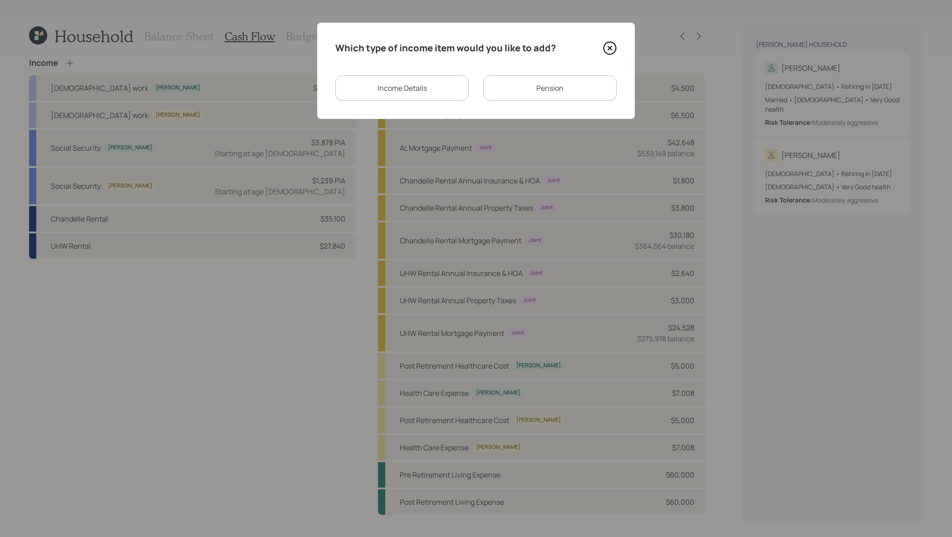
click at [543, 74] on div "Which type of income item would you like to add? Income Details Pension" at bounding box center [476, 71] width 318 height 96
click at [543, 86] on div "Pension" at bounding box center [549, 87] width 133 height 25
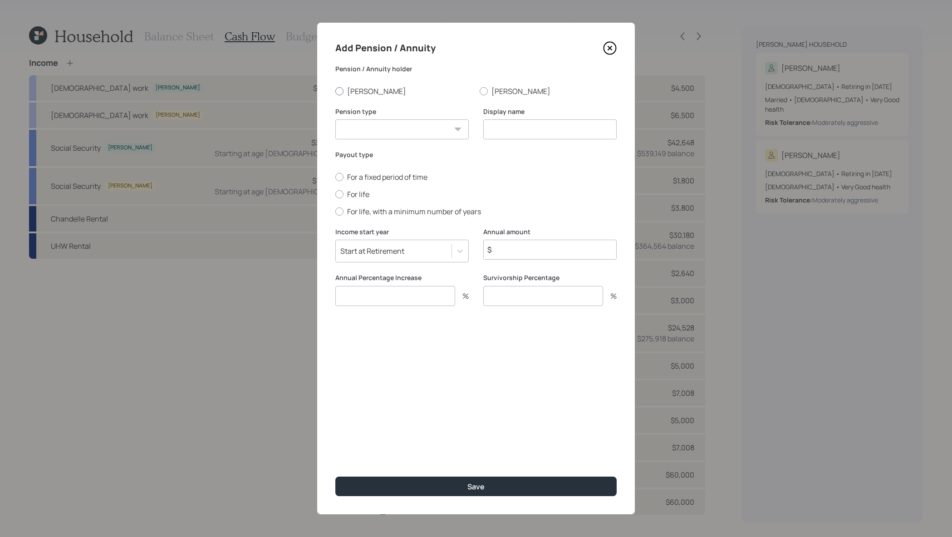
click at [357, 94] on label "[PERSON_NAME]" at bounding box center [403, 91] width 137 height 10
click at [335, 91] on input "[PERSON_NAME]" at bounding box center [335, 91] width 0 height 0
radio input "true"
click at [389, 132] on select "Pension Annuity" at bounding box center [401, 129] width 133 height 20
select select "pension"
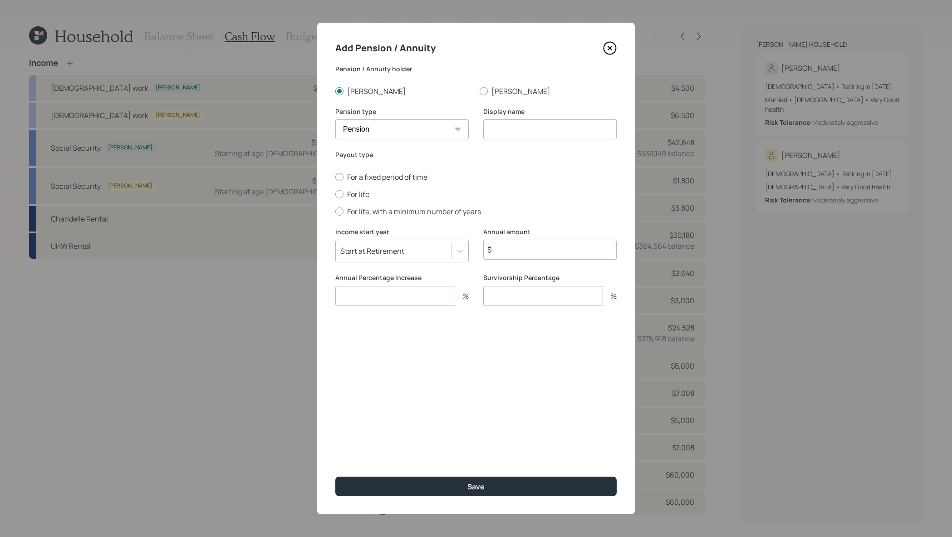
click at [540, 135] on input at bounding box center [549, 129] width 133 height 20
click at [540, 134] on input at bounding box center [549, 129] width 133 height 20
type input "Pension"
click at [337, 199] on div "For a fixed period of time For life For life, with a minimum number of years" at bounding box center [475, 194] width 281 height 44
click at [361, 193] on label "For life" at bounding box center [475, 194] width 281 height 10
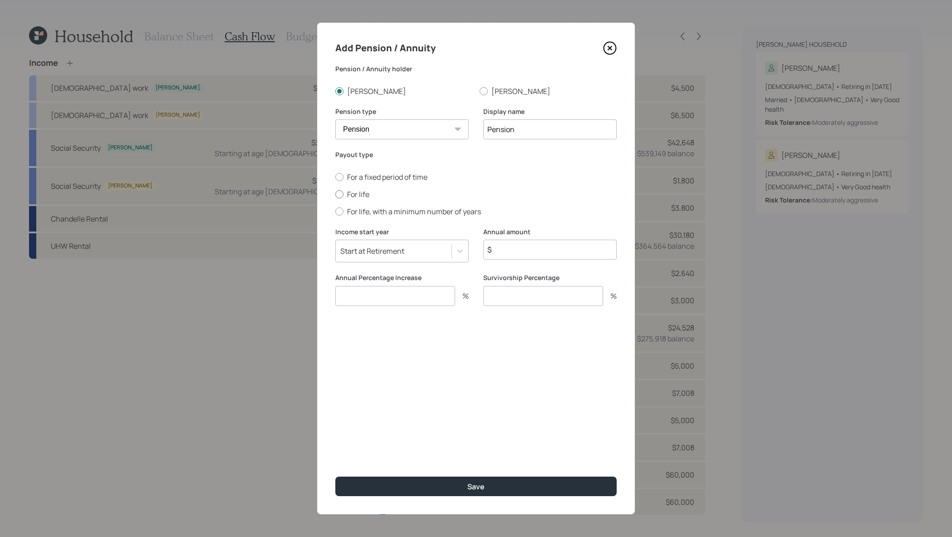
click at [335, 194] on input "For life" at bounding box center [335, 194] width 0 height 0
radio input "true"
click at [542, 248] on input "$" at bounding box center [549, 250] width 133 height 20
type input "$ 31,000"
click at [562, 288] on input "number" at bounding box center [543, 296] width 120 height 20
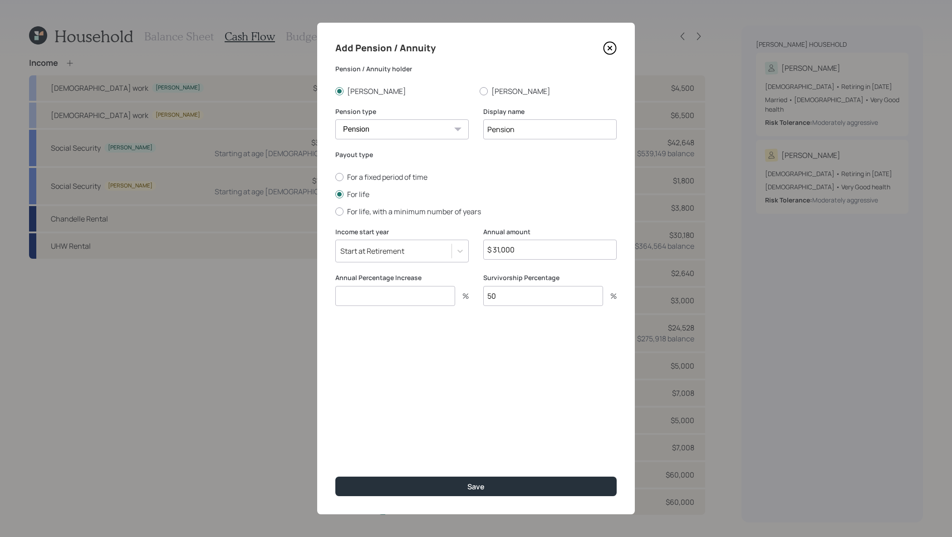
type input "50"
click at [425, 289] on input "number" at bounding box center [395, 296] width 120 height 20
type input "0"
click at [520, 490] on button "Save" at bounding box center [475, 487] width 281 height 20
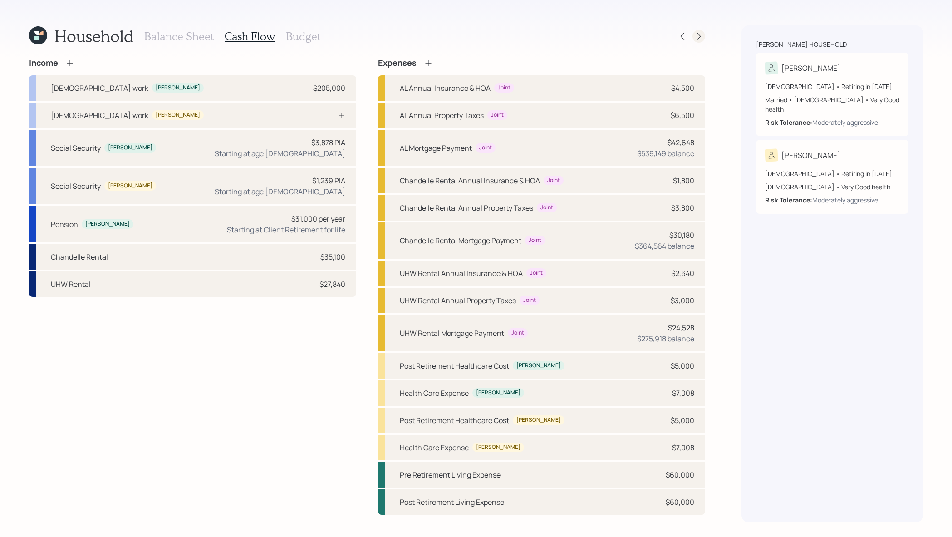
click at [700, 36] on icon at bounding box center [699, 37] width 4 height 8
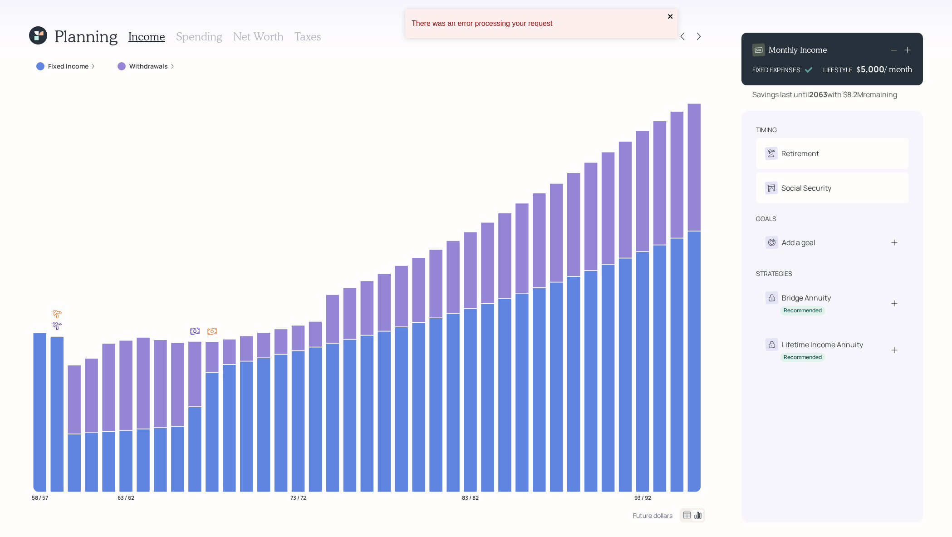
click at [670, 15] on icon "close" at bounding box center [671, 16] width 6 height 7
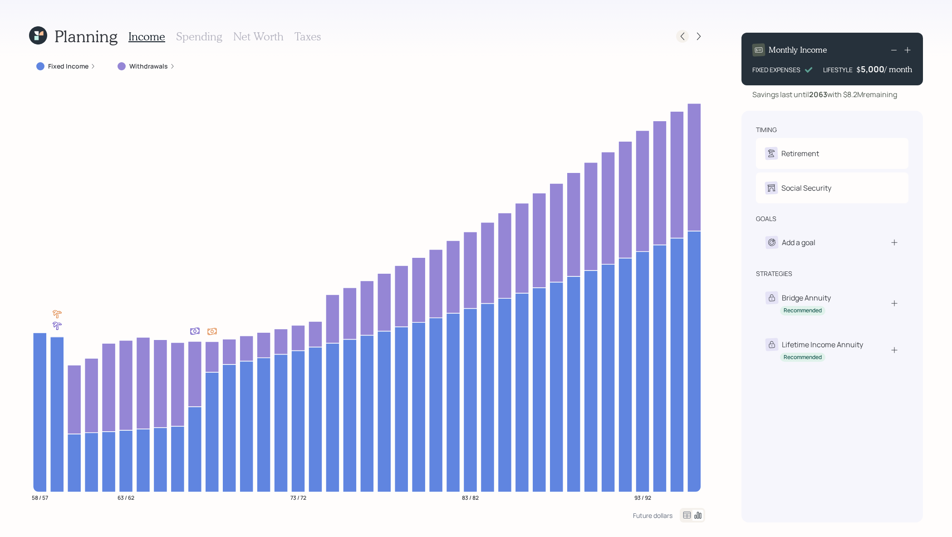
click at [687, 35] on div at bounding box center [682, 36] width 13 height 13
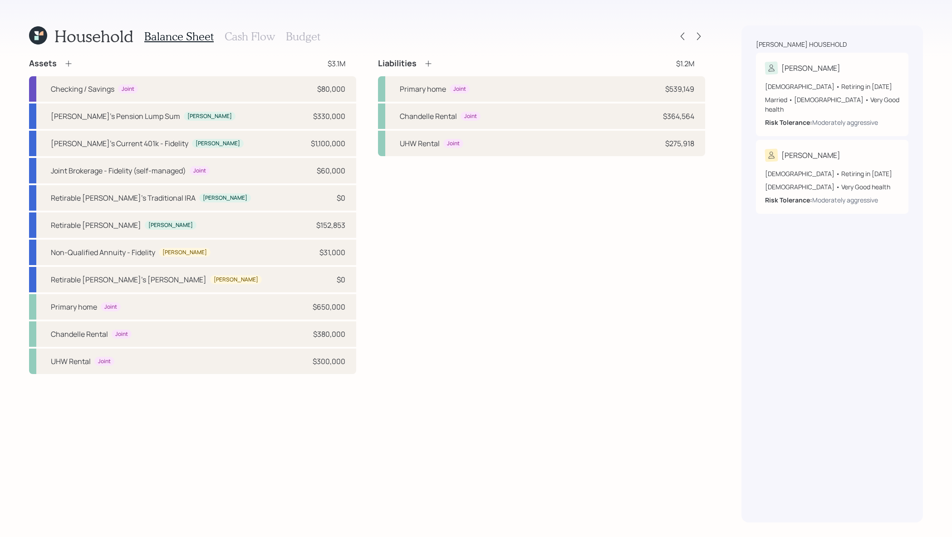
click at [243, 44] on div "Balance Sheet Cash Flow Budget" at bounding box center [232, 36] width 176 height 22
click at [252, 28] on div "Balance Sheet Cash Flow Budget" at bounding box center [232, 36] width 176 height 22
click at [252, 33] on h3 "Cash Flow" at bounding box center [250, 36] width 50 height 13
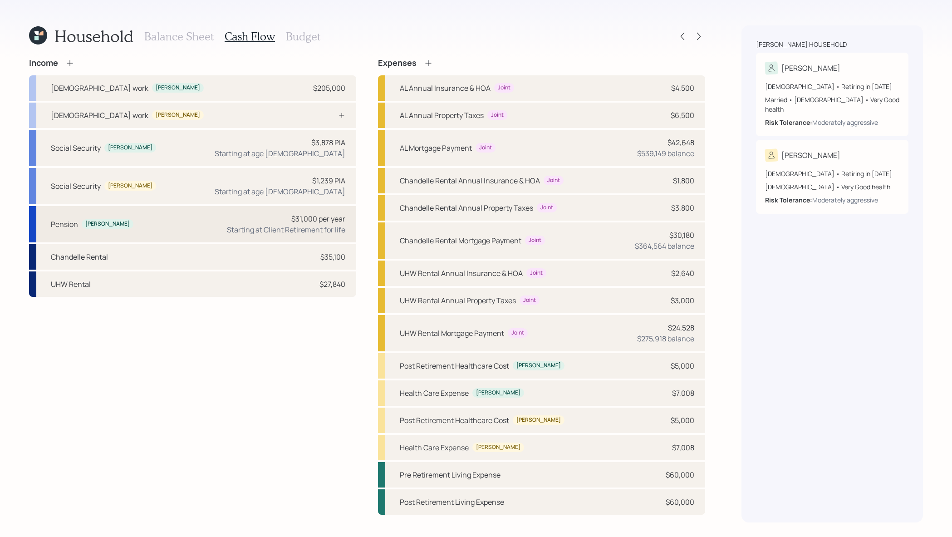
click at [224, 224] on div "Pension Derek $31,000 per year Starting at Client Retirement for life" at bounding box center [192, 224] width 327 height 36
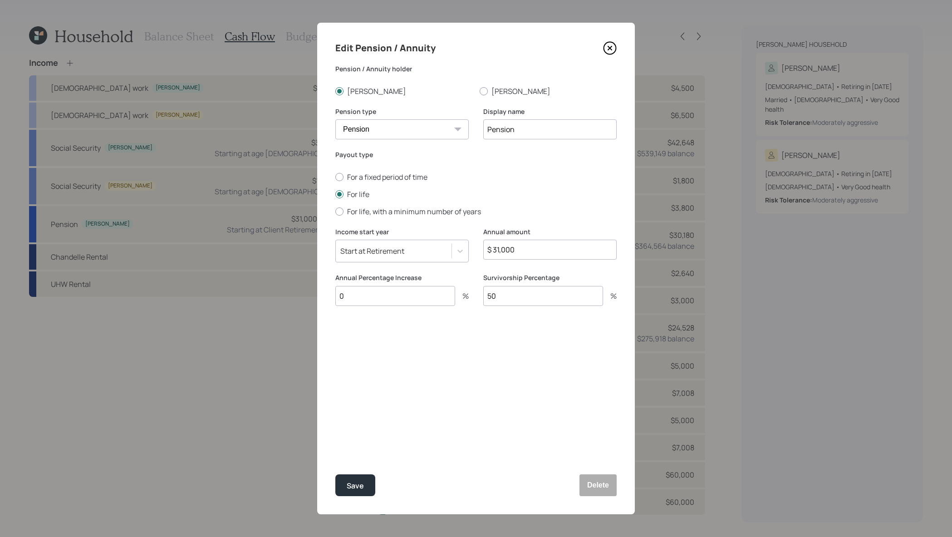
drag, startPoint x: 538, startPoint y: 242, endPoint x: 346, endPoint y: 217, distance: 194.2
click at [0, 0] on form "Pension / Annuity holder Derek Kristie Pension type Pension Annuity Display nam…" at bounding box center [0, 0] width 0 height 0
drag, startPoint x: 562, startPoint y: 250, endPoint x: 441, endPoint y: 245, distance: 120.4
click at [441, 245] on div "Income start year Start at Retirement Annual amount $ 31,000" at bounding box center [475, 250] width 281 height 46
type input "$ 29,500"
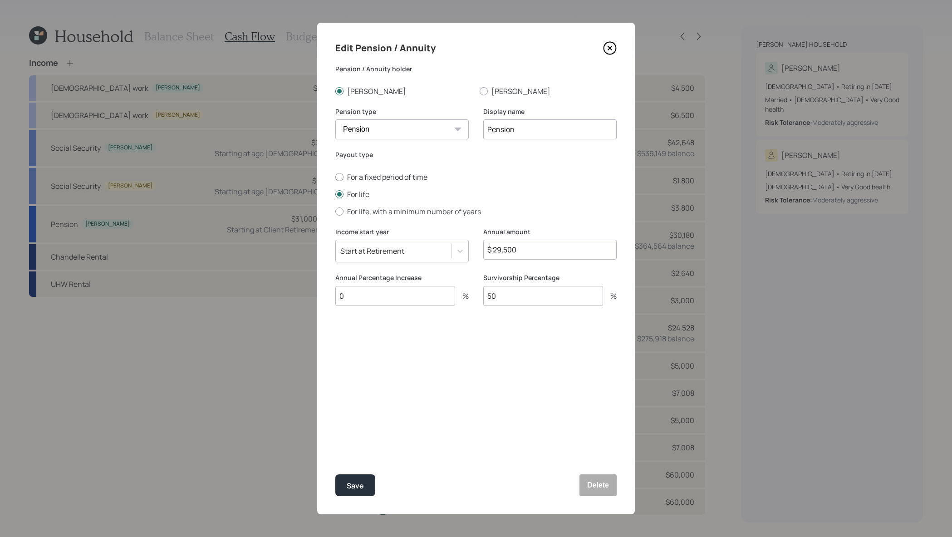
click at [335, 474] on button "Save" at bounding box center [355, 485] width 40 height 22
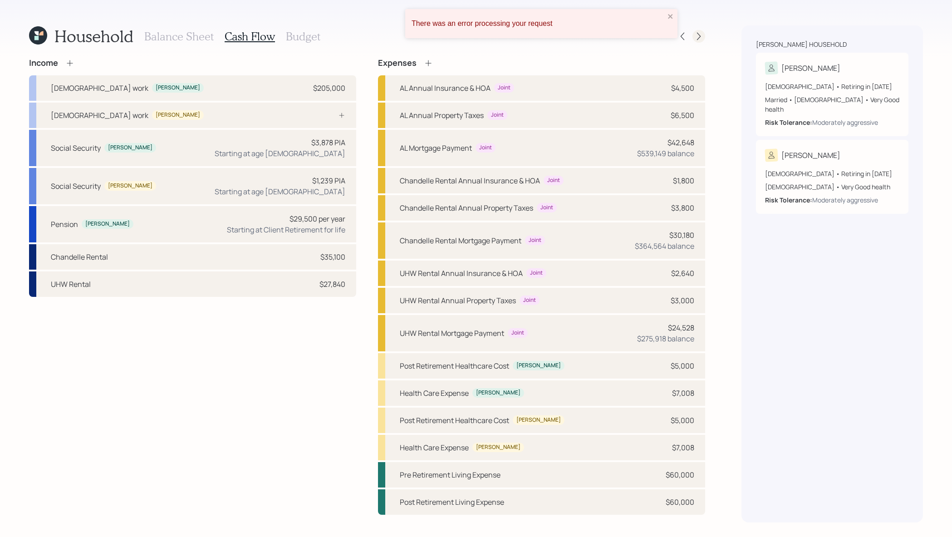
click at [695, 37] on icon at bounding box center [699, 36] width 9 height 9
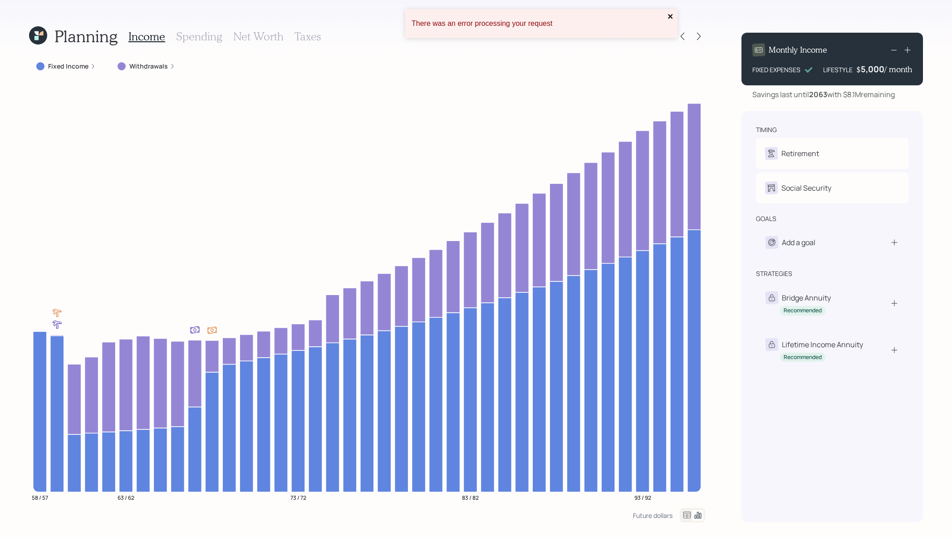
click at [670, 15] on icon "close" at bounding box center [671, 16] width 6 height 7
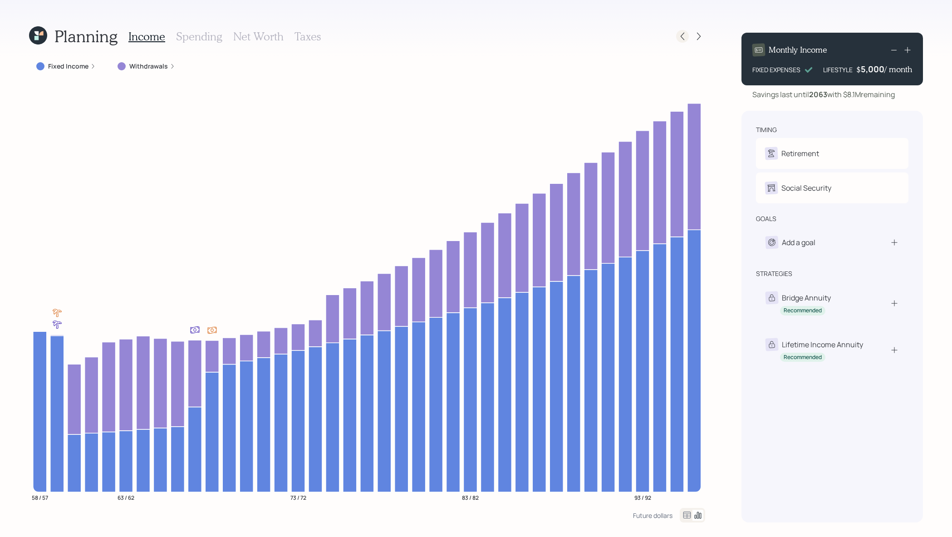
click at [684, 37] on icon at bounding box center [682, 36] width 9 height 9
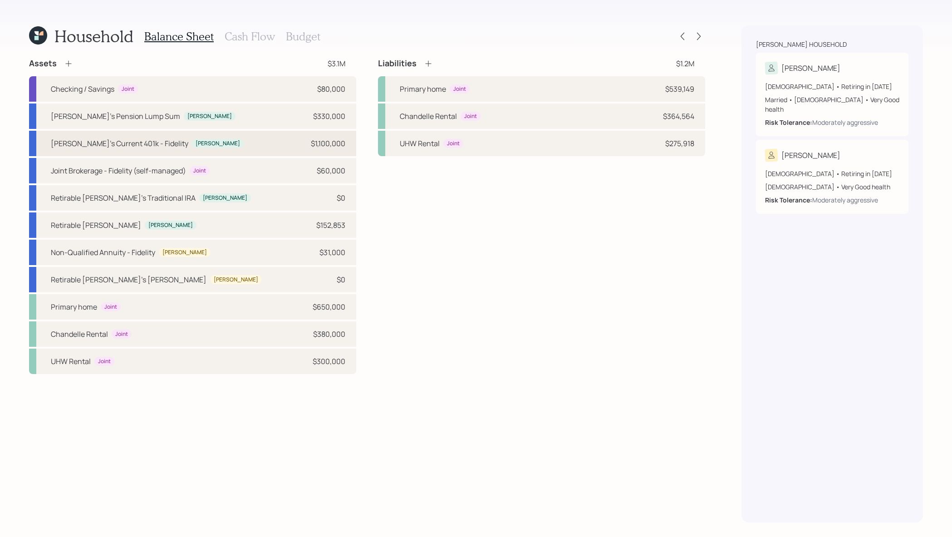
click at [218, 142] on div "Derek's Current 401k - Fidelity Derek $1,100,000" at bounding box center [192, 143] width 327 height 25
select select "company_sponsored"
select select "balanced"
click at [307, 121] on div "Derek's Pension Lump Sum Derek $330,000" at bounding box center [192, 115] width 327 height 25
select select "ira"
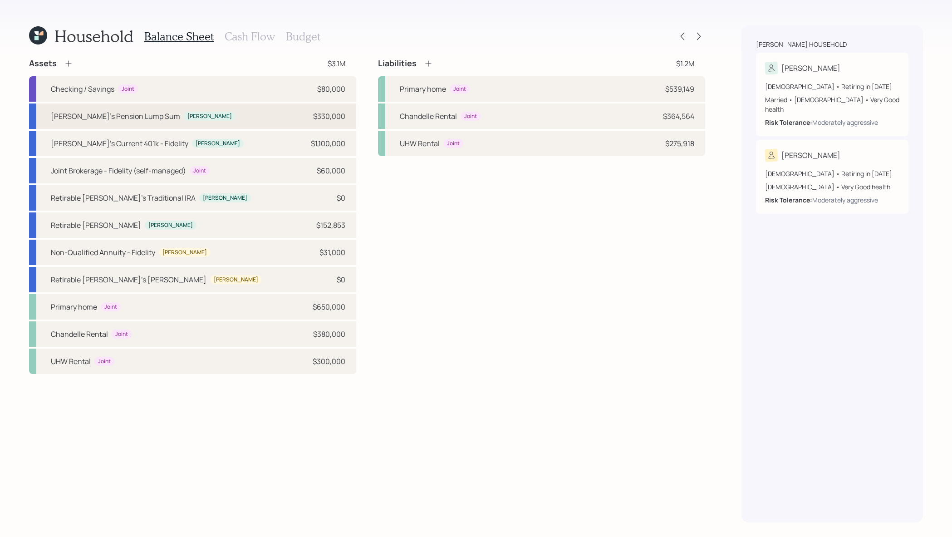
select select "balanced"
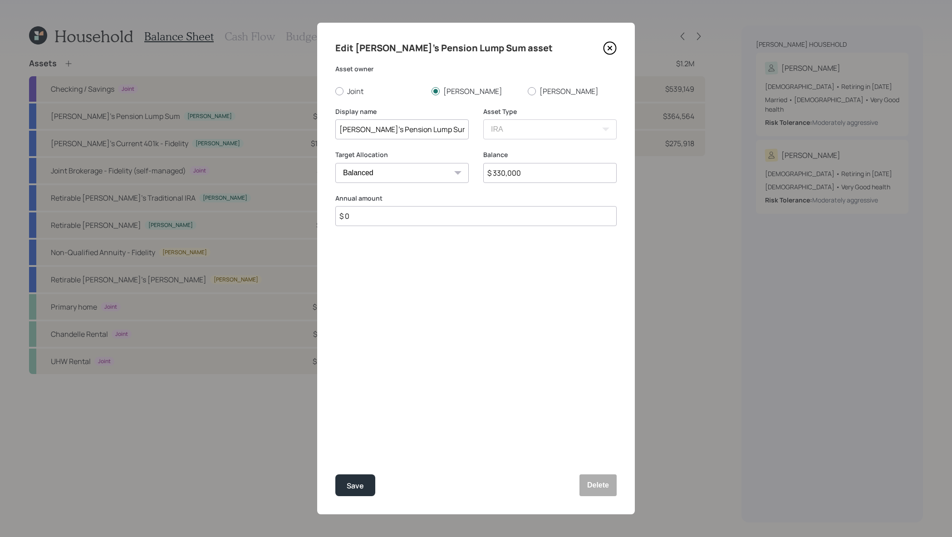
click at [603, 165] on input "$ 330,000" at bounding box center [549, 173] width 133 height 20
drag, startPoint x: 597, startPoint y: 172, endPoint x: 356, endPoint y: 162, distance: 241.3
click at [356, 162] on div "Target Allocation Cash Conservative Balanced Aggressive Balance $ 330,000" at bounding box center [475, 172] width 281 height 44
type input "$ 400,000"
click at [335, 474] on button "Save" at bounding box center [355, 485] width 40 height 22
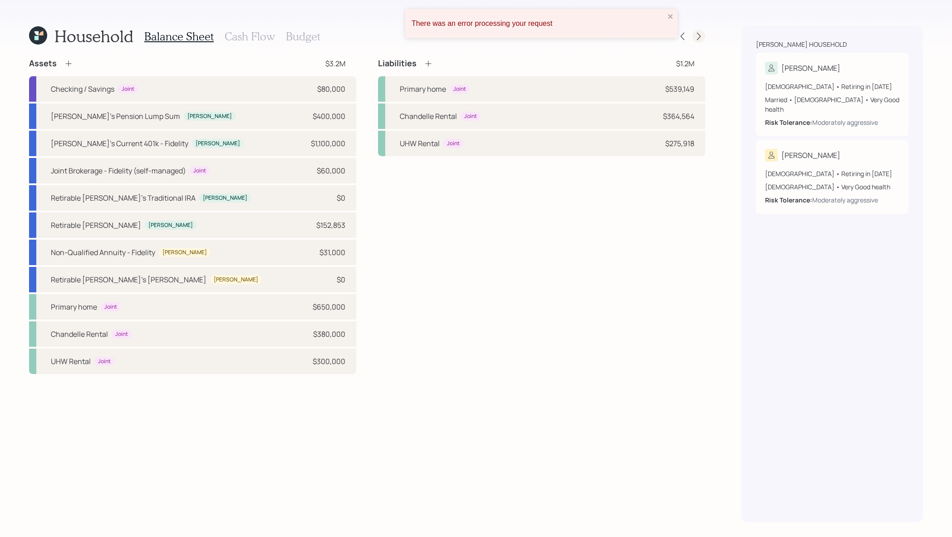
click at [703, 37] on icon at bounding box center [699, 36] width 9 height 9
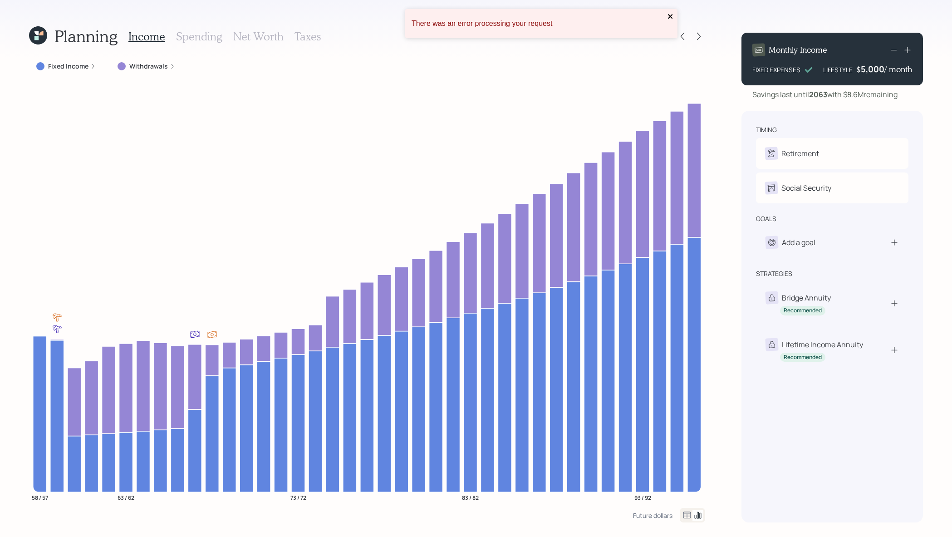
click at [674, 17] on icon "close" at bounding box center [671, 16] width 6 height 7
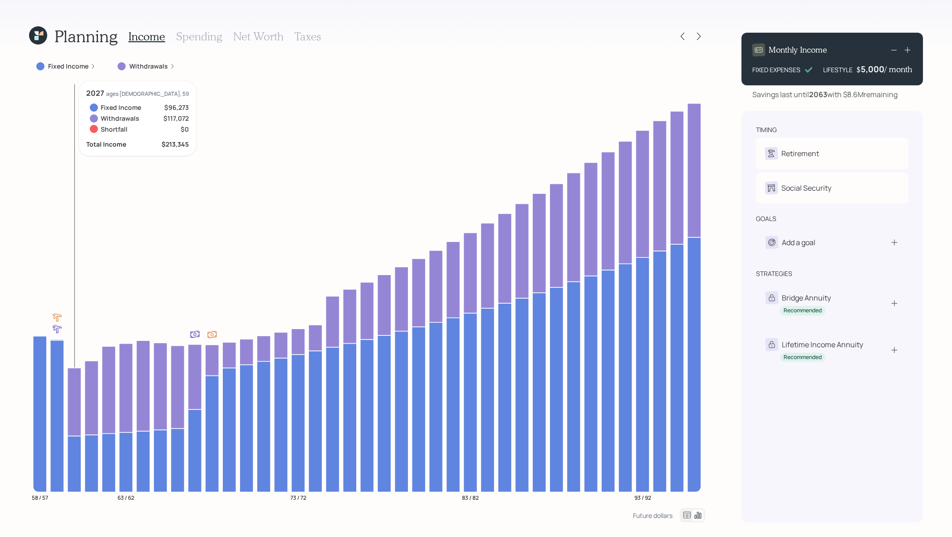
click at [73, 453] on icon at bounding box center [75, 464] width 14 height 56
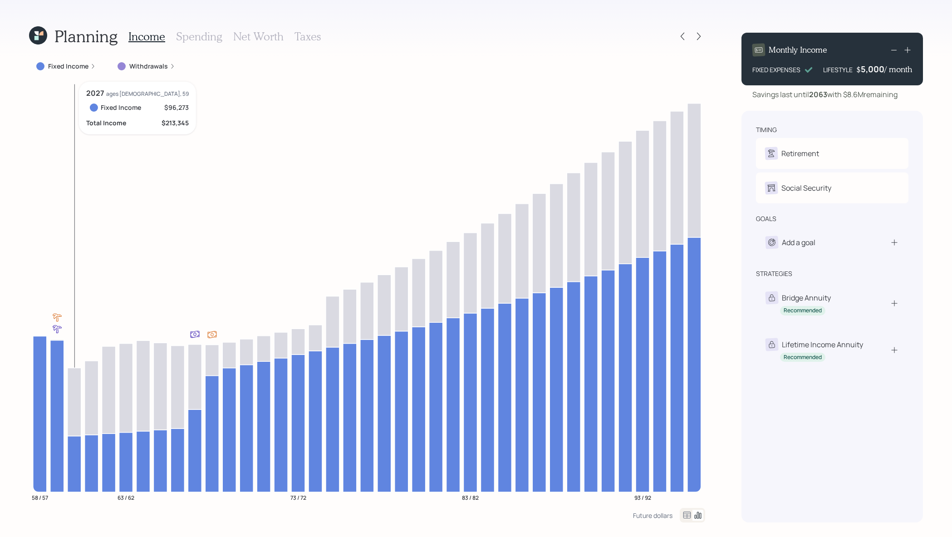
click at [73, 453] on icon at bounding box center [75, 464] width 14 height 56
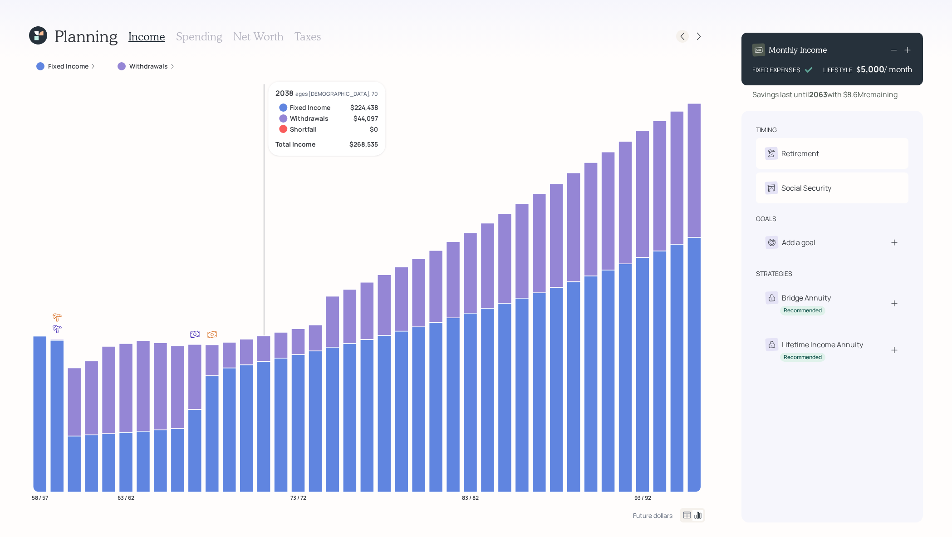
click at [680, 38] on icon at bounding box center [682, 36] width 9 height 9
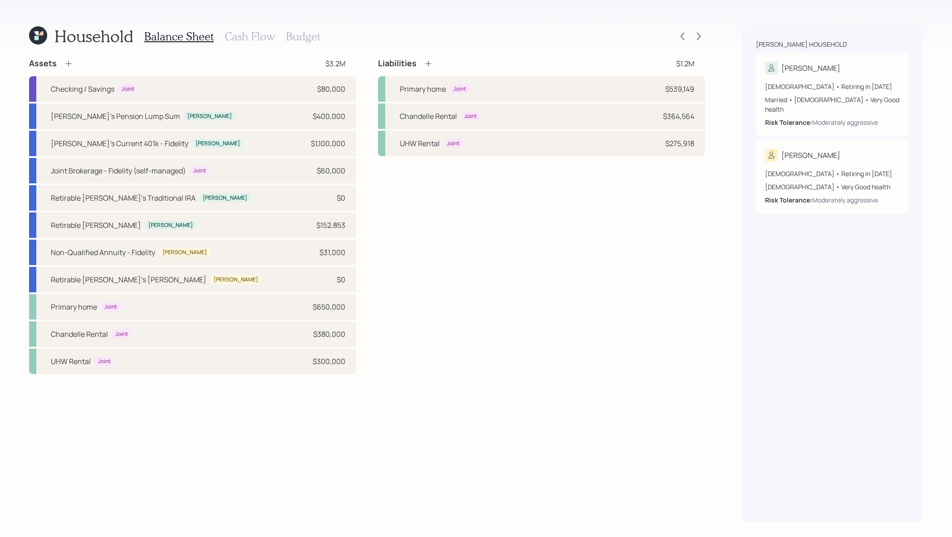
click at [246, 37] on h3 "Cash Flow" at bounding box center [250, 36] width 50 height 13
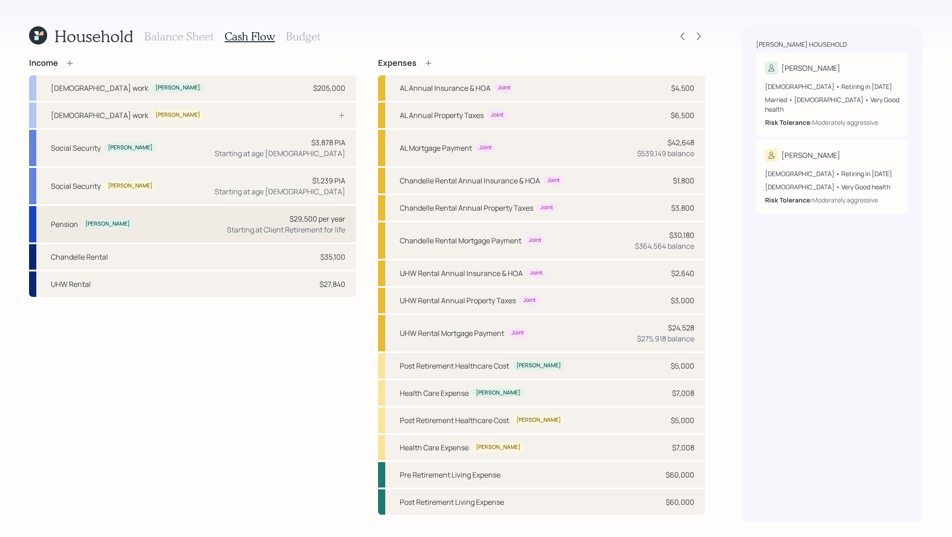
click at [208, 232] on div "Pension Derek $29,500 per year Starting at Client Retirement for life" at bounding box center [192, 224] width 327 height 36
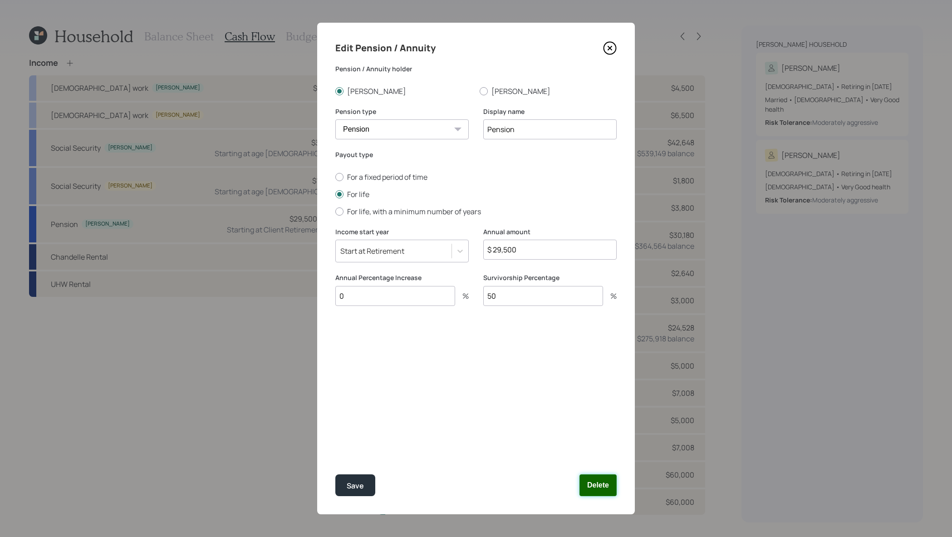
click at [595, 488] on button "Delete" at bounding box center [598, 485] width 37 height 22
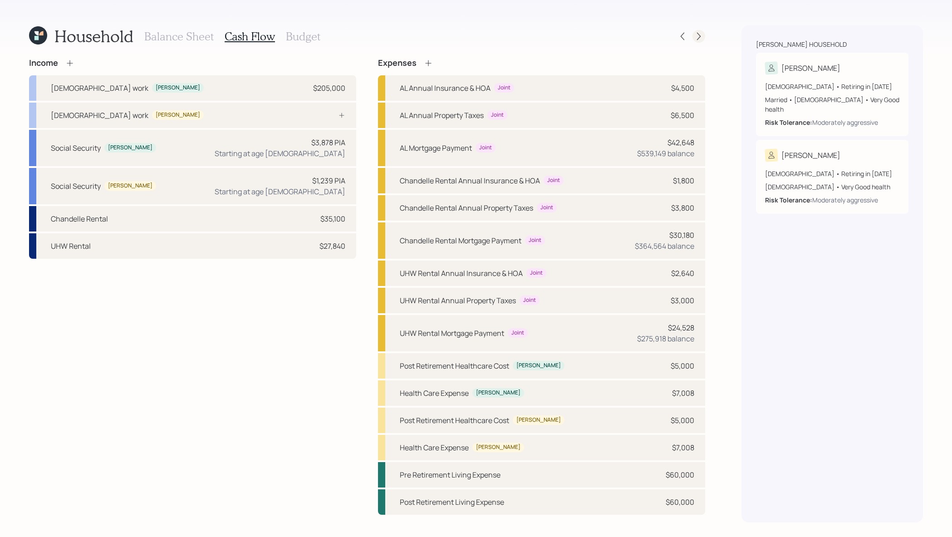
click at [701, 37] on icon at bounding box center [699, 36] width 9 height 9
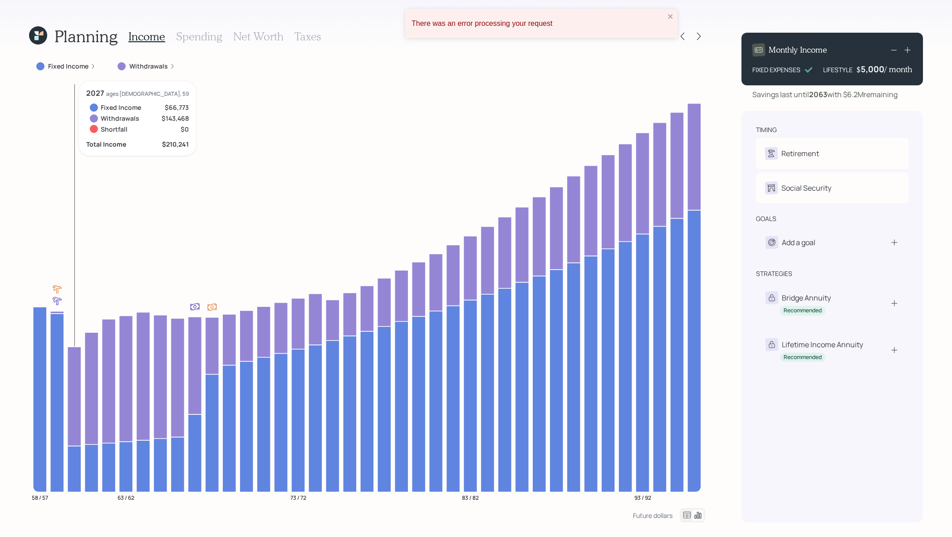
click at [77, 413] on icon at bounding box center [75, 396] width 14 height 99
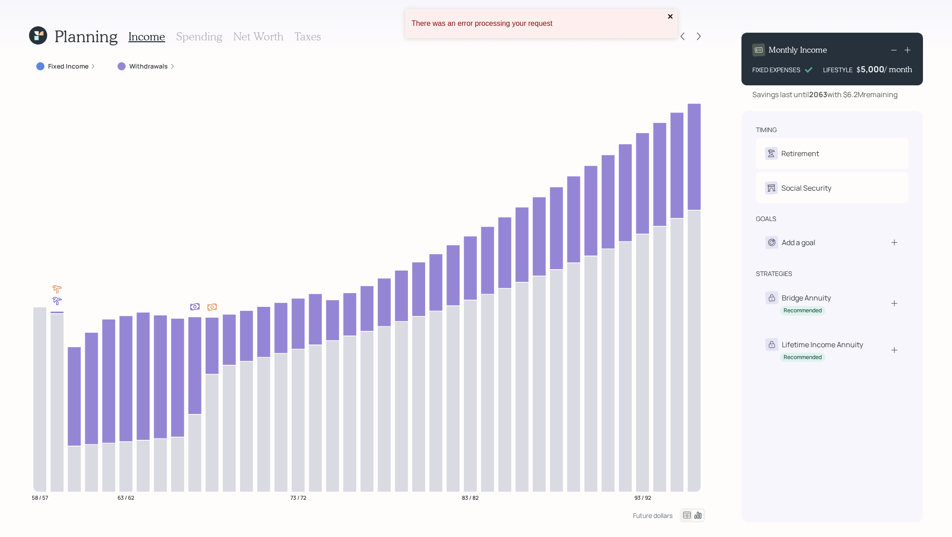
click at [674, 15] on icon "close" at bounding box center [671, 16] width 6 height 7
